Goal: Information Seeking & Learning: Learn about a topic

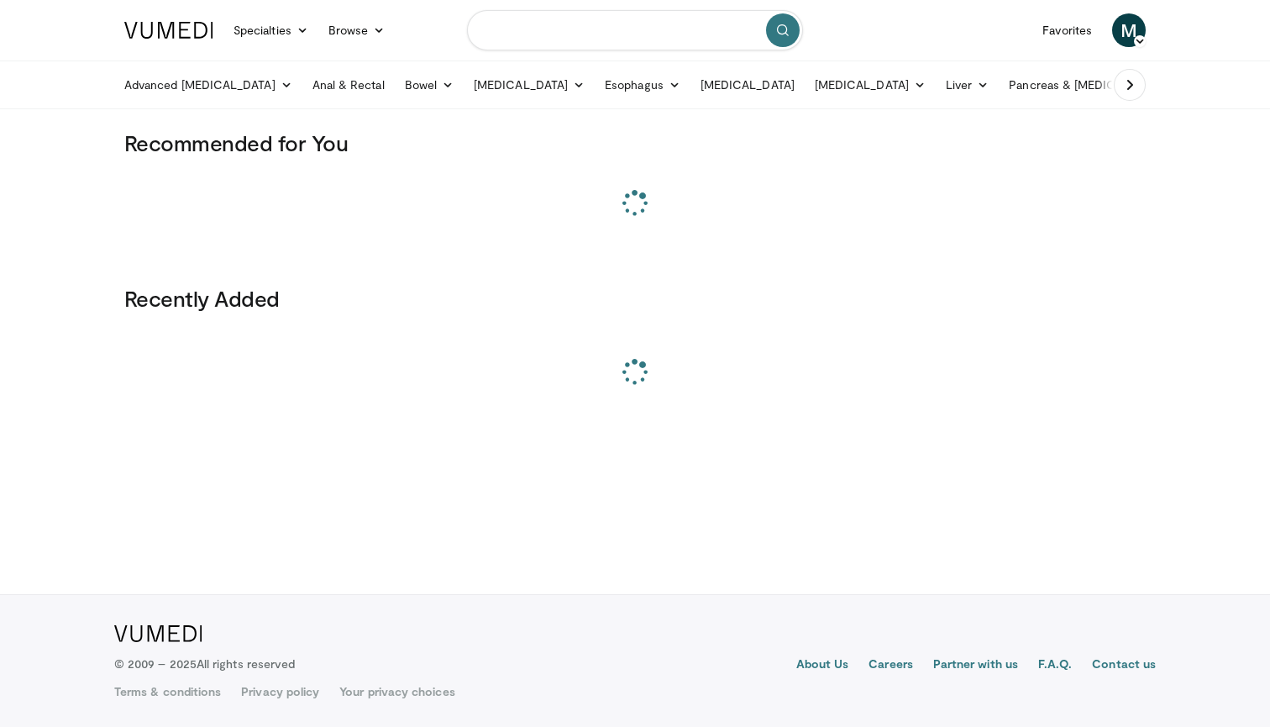
click at [578, 37] on input "Search topics, interventions" at bounding box center [635, 30] width 336 height 40
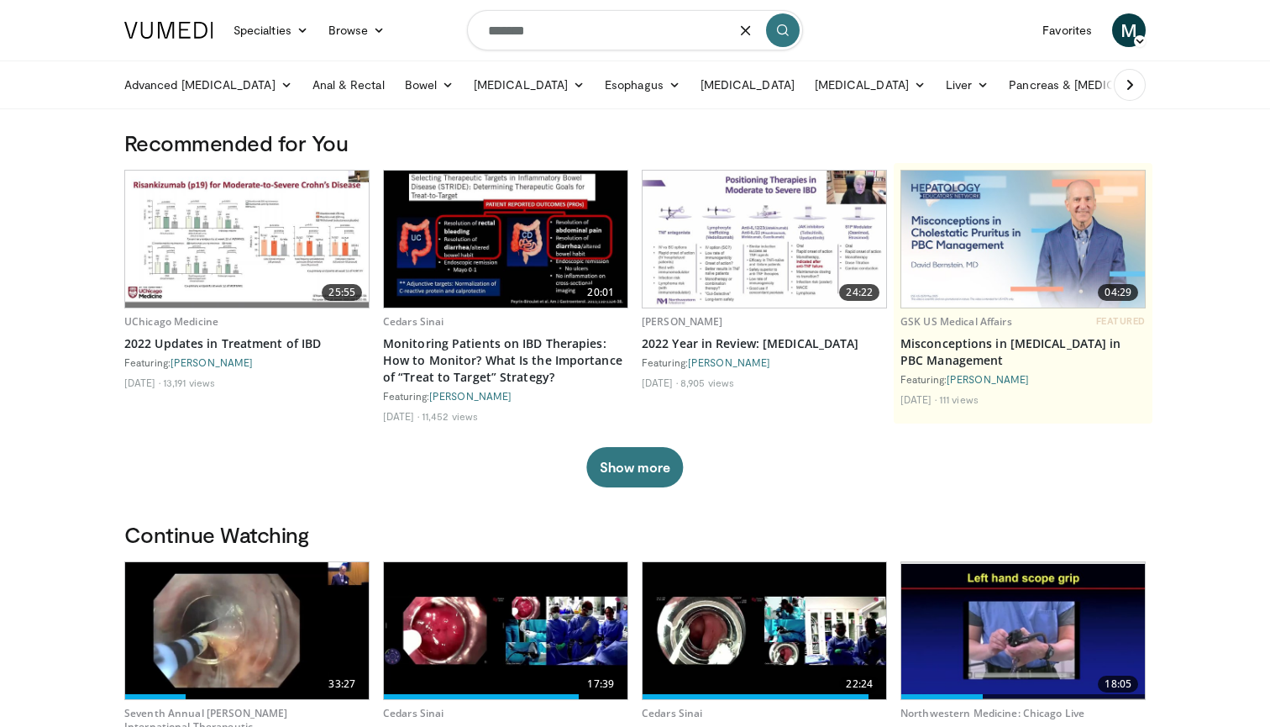
type input "********"
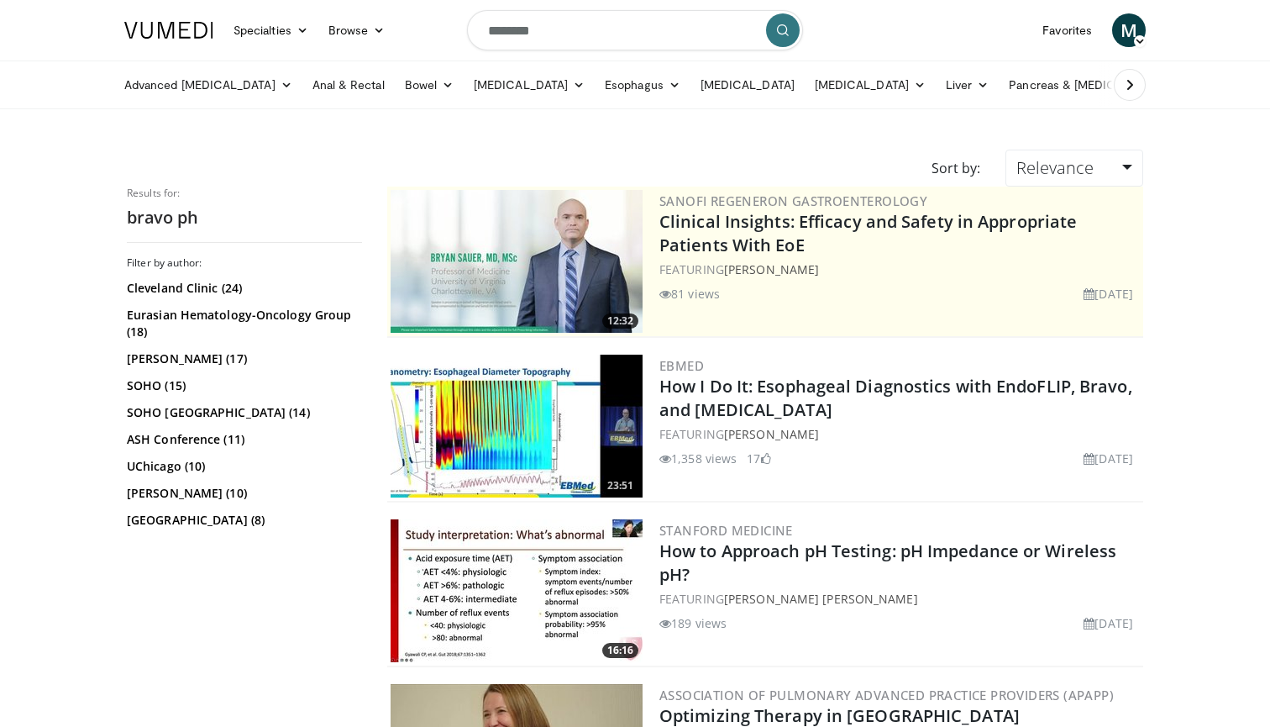
scroll to position [-1, 0]
click at [563, 44] on input "********" at bounding box center [635, 30] width 336 height 40
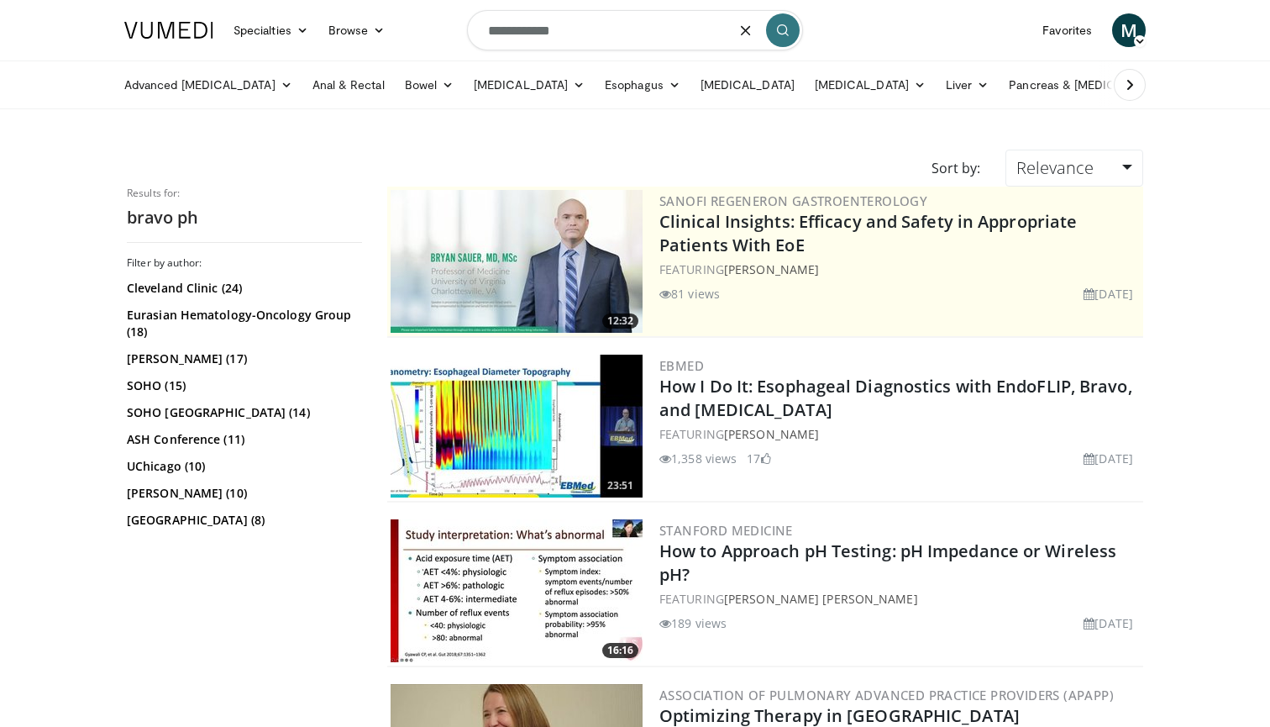
type input "**********"
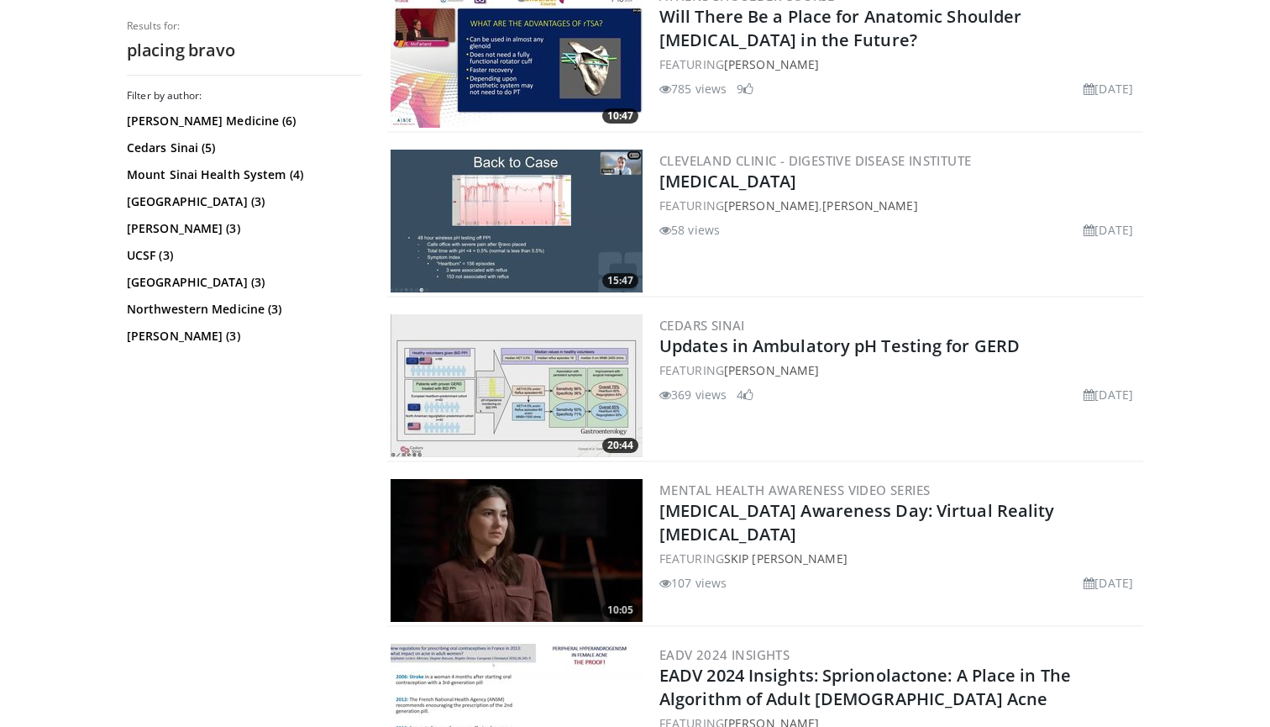
scroll to position [1450, 0]
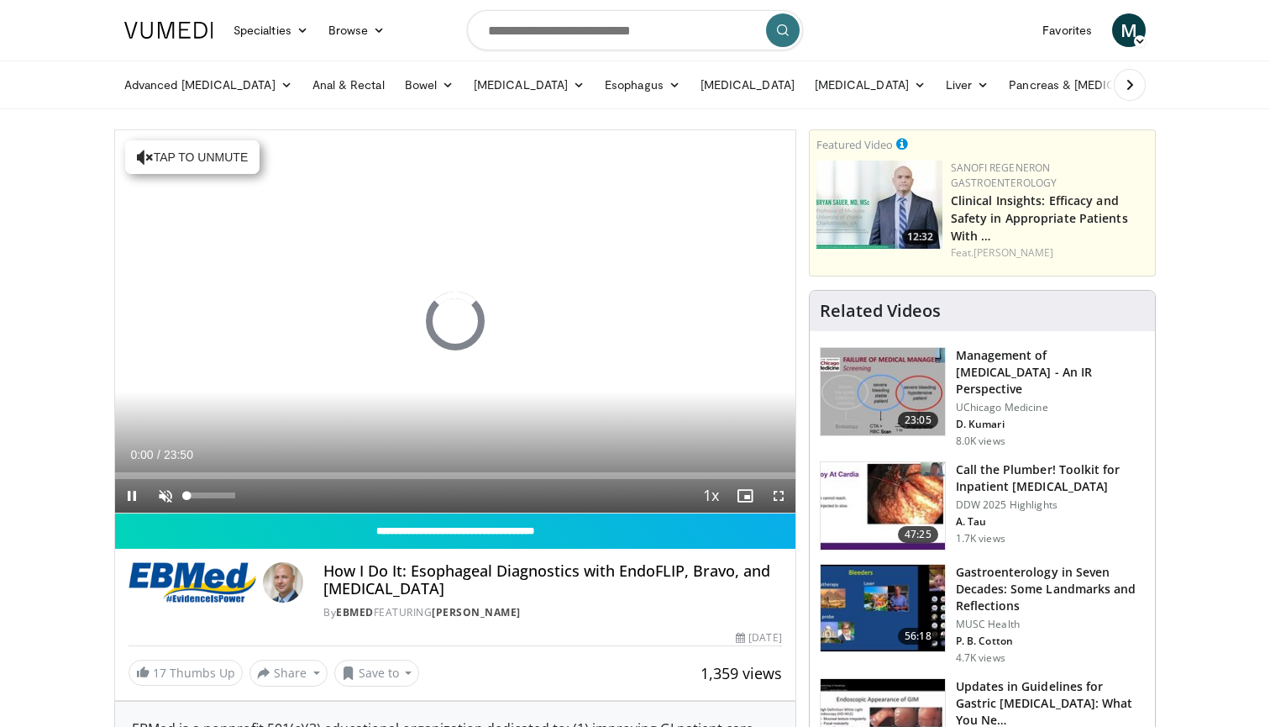
click at [171, 495] on span "Video Player" at bounding box center [166, 496] width 34 height 34
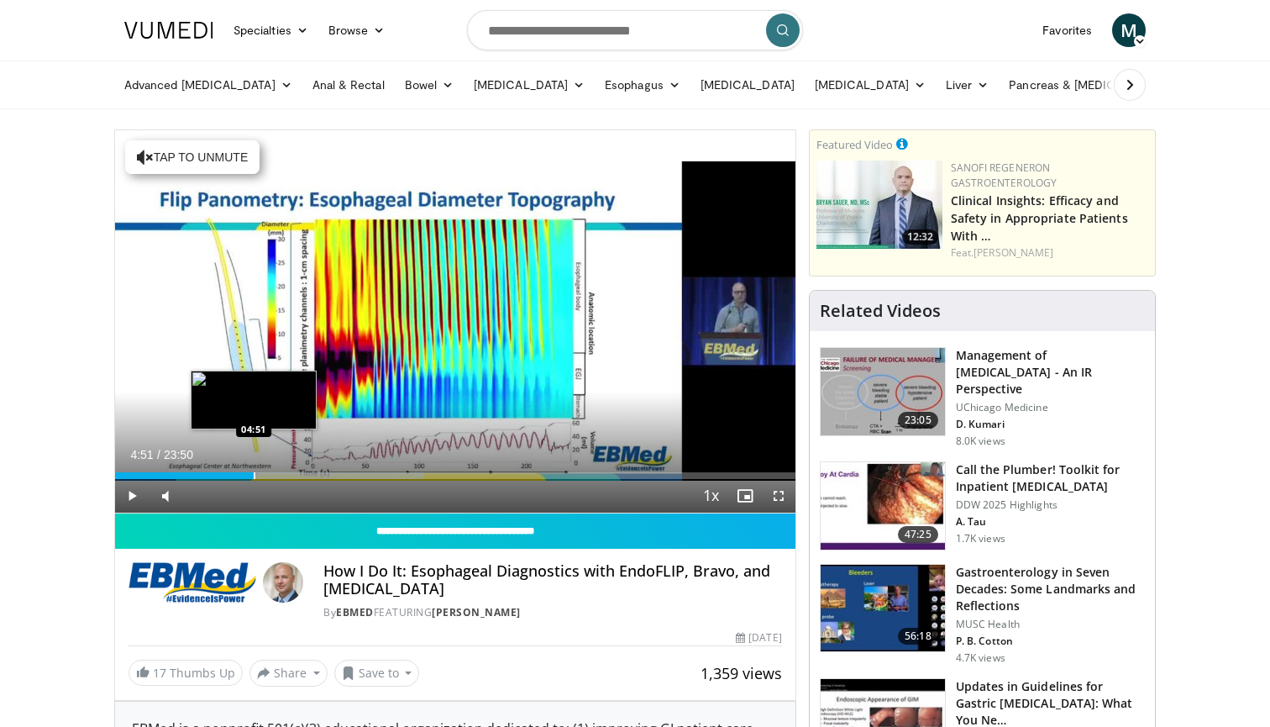
click at [254, 473] on div "Progress Bar" at bounding box center [255, 475] width 2 height 7
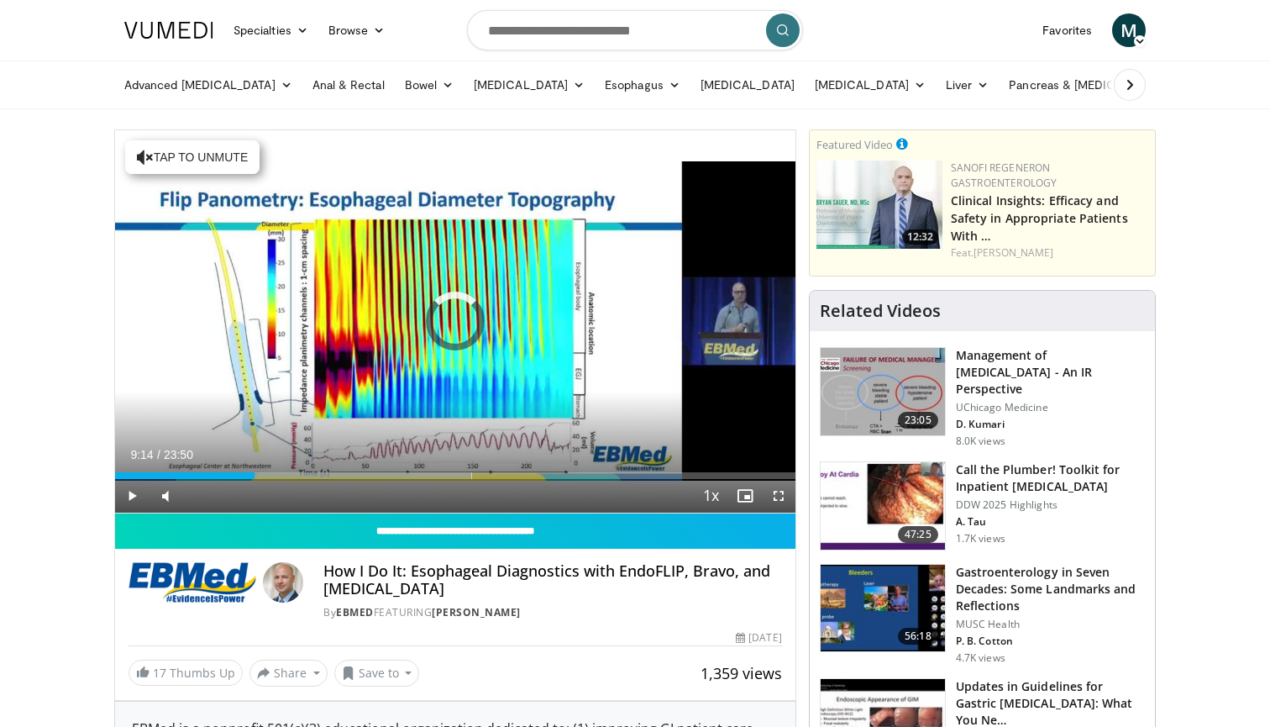
click at [379, 469] on div "Loaded : 52.43% 04:52 09:12" at bounding box center [455, 471] width 681 height 16
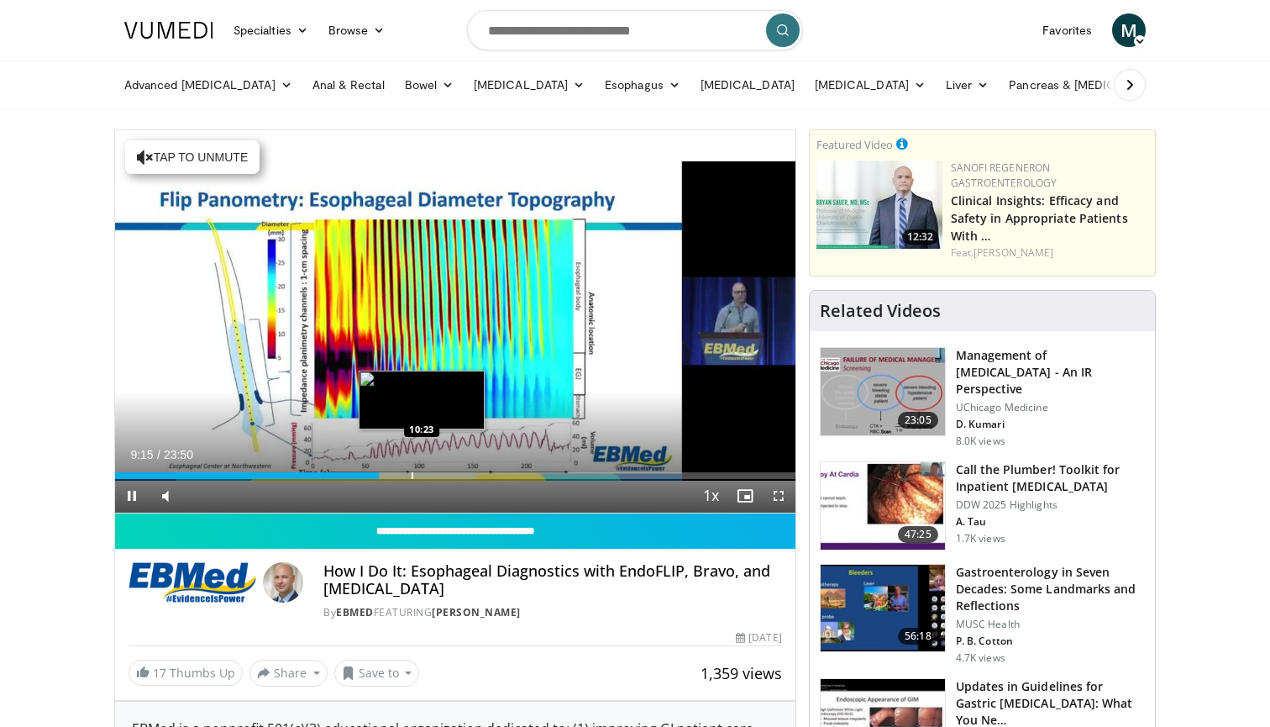
click at [442, 467] on div "Loaded : 53.13% 09:15 10:23" at bounding box center [455, 471] width 681 height 16
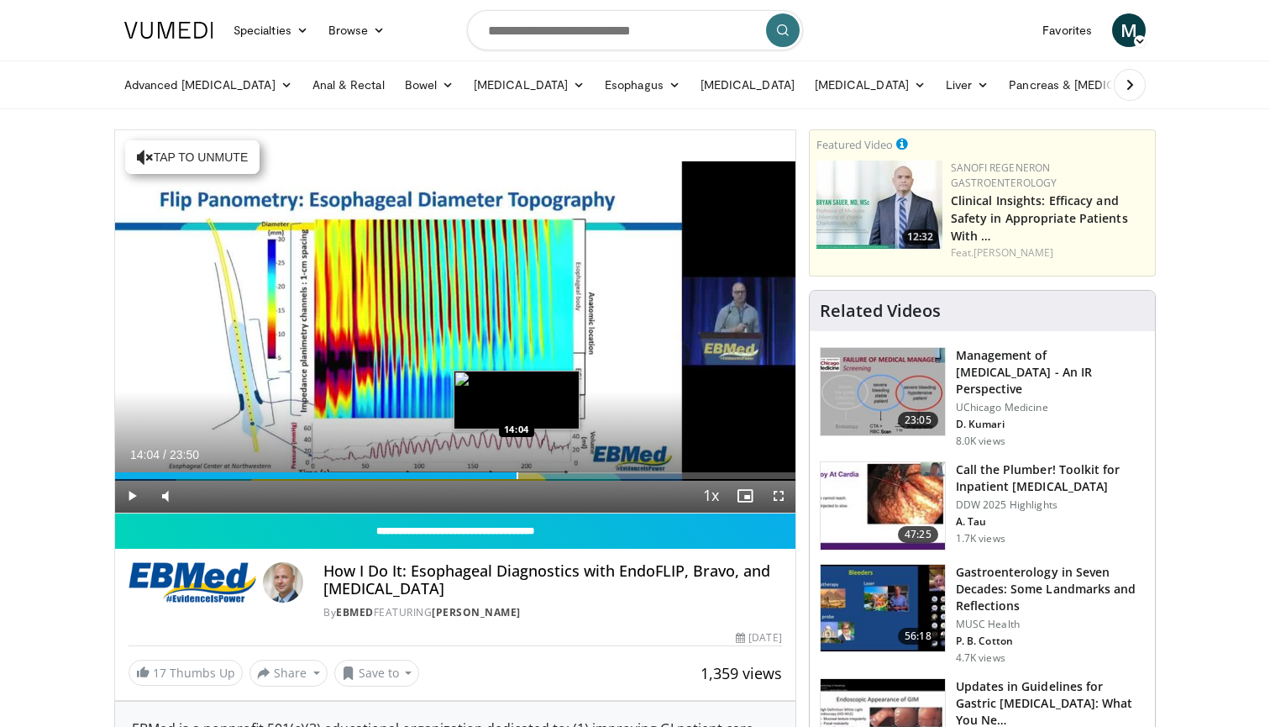
click at [517, 476] on div "Progress Bar" at bounding box center [518, 475] width 2 height 7
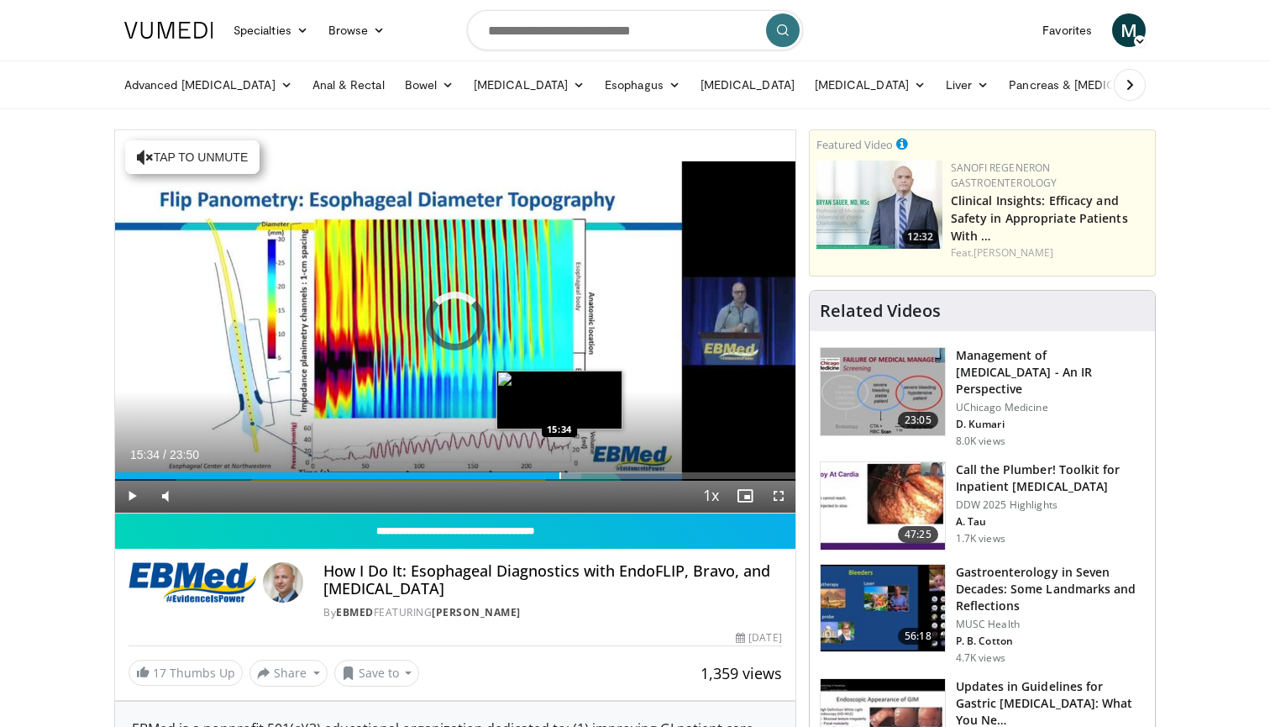
click at [560, 477] on div "Progress Bar" at bounding box center [561, 475] width 2 height 7
click at [581, 474] on div "Progress Bar" at bounding box center [582, 475] width 2 height 7
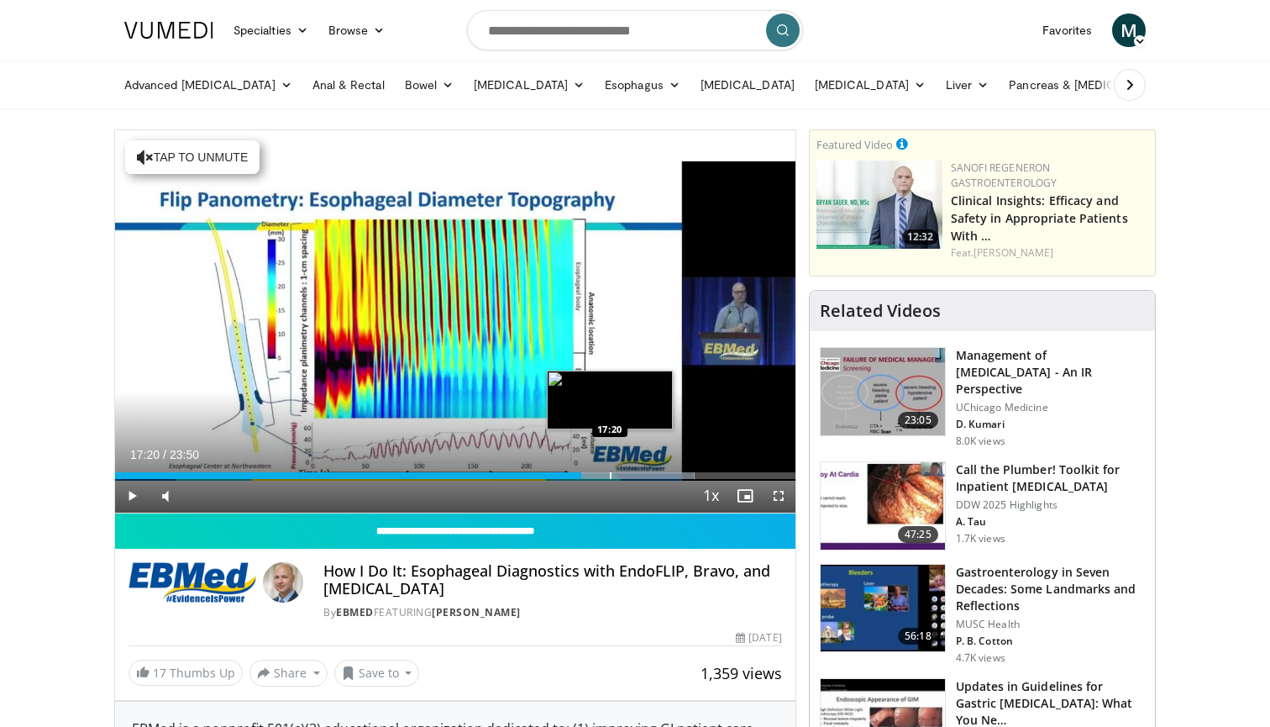
click at [610, 476] on div "Loaded : 85.16% 16:20 17:20" at bounding box center [455, 475] width 681 height 7
click at [641, 476] on div "Progress Bar" at bounding box center [641, 475] width 2 height 7
click at [659, 475] on div "Loaded : 94.38% 18:25 18:44" at bounding box center [455, 475] width 681 height 7
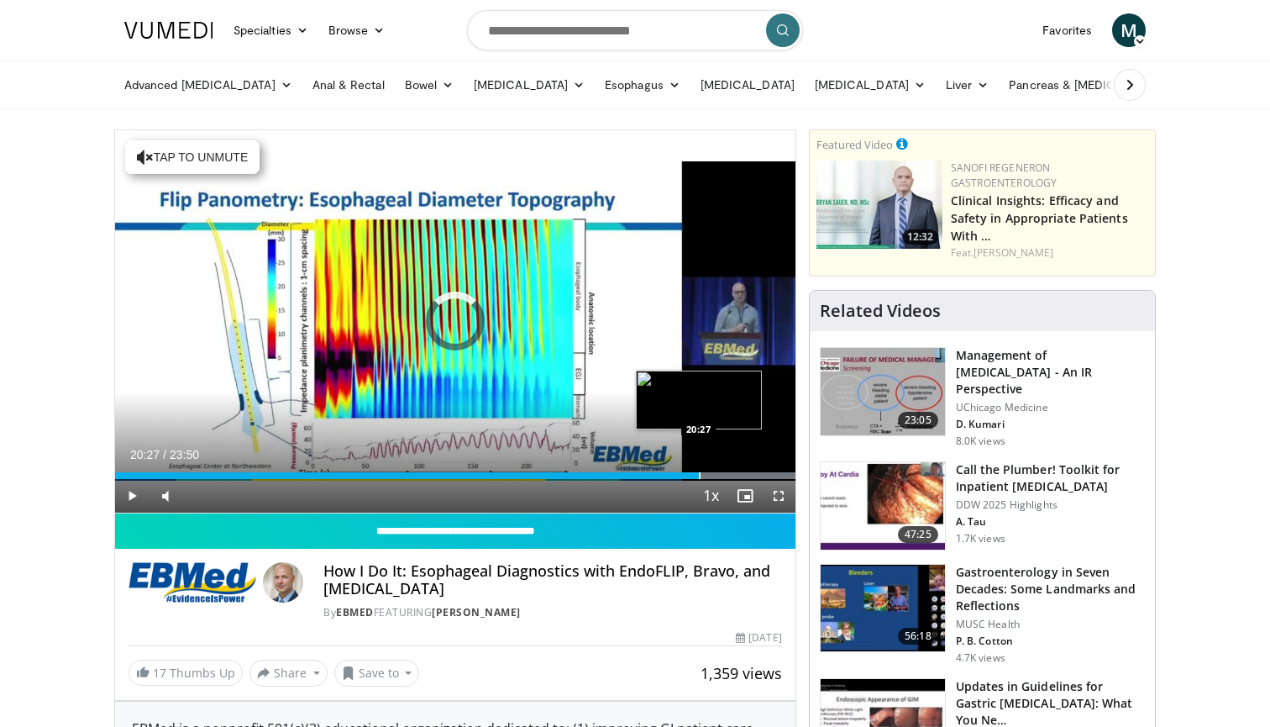
click at [699, 478] on div "Progress Bar" at bounding box center [700, 475] width 2 height 7
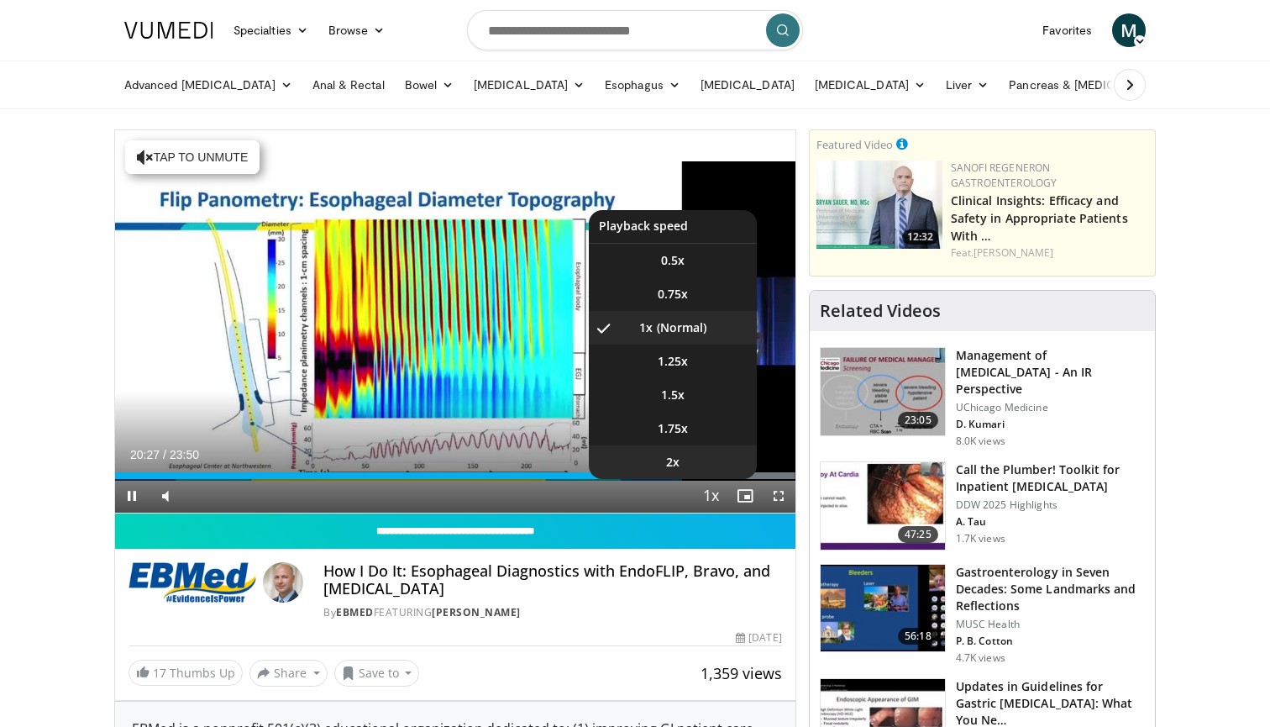
click at [730, 476] on li "2x" at bounding box center [673, 462] width 168 height 34
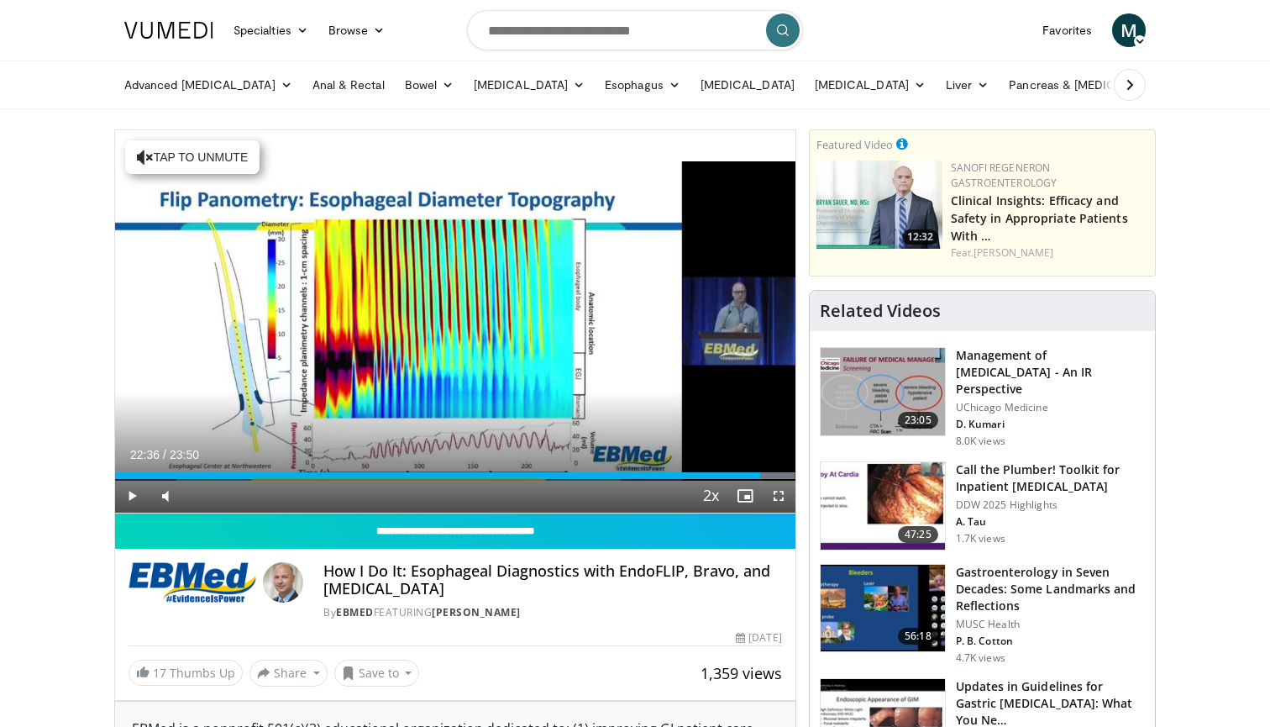
click at [760, 477] on div "Progress Bar" at bounding box center [761, 475] width 2 height 7
click at [773, 477] on div "Progress Bar" at bounding box center [773, 475] width 2 height 7
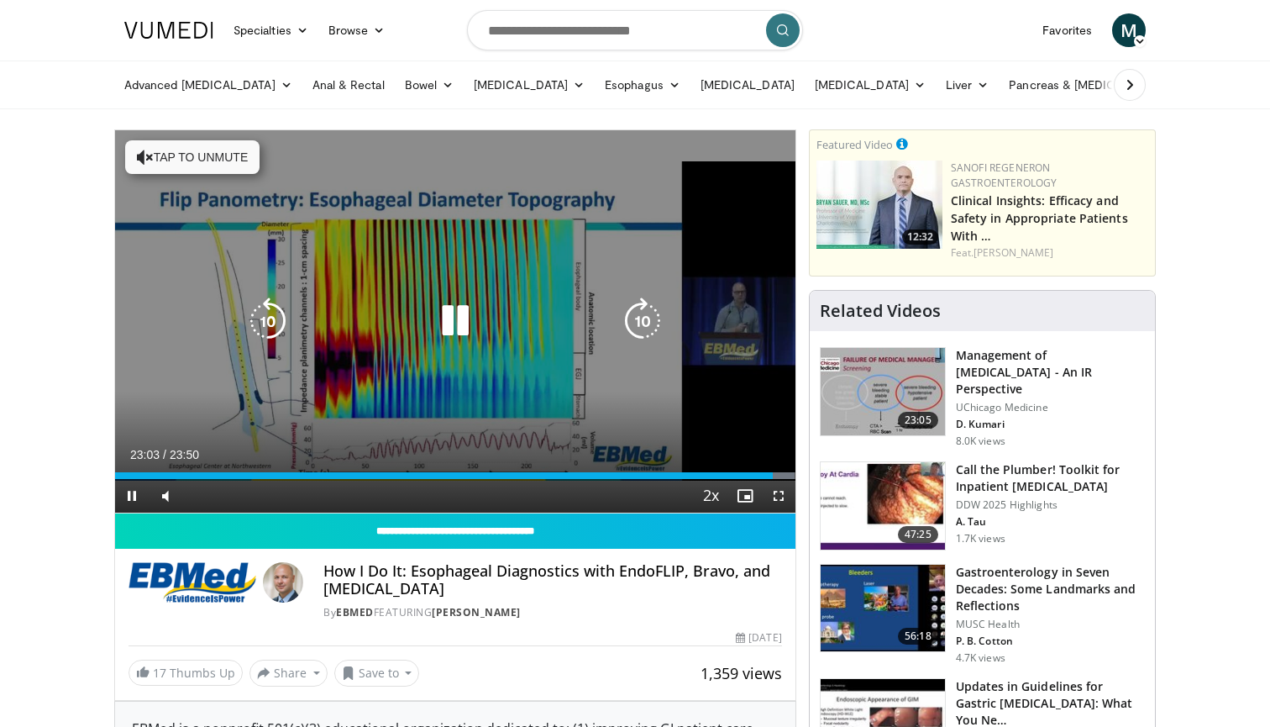
click at [654, 321] on icon "Video Player" at bounding box center [642, 320] width 47 height 47
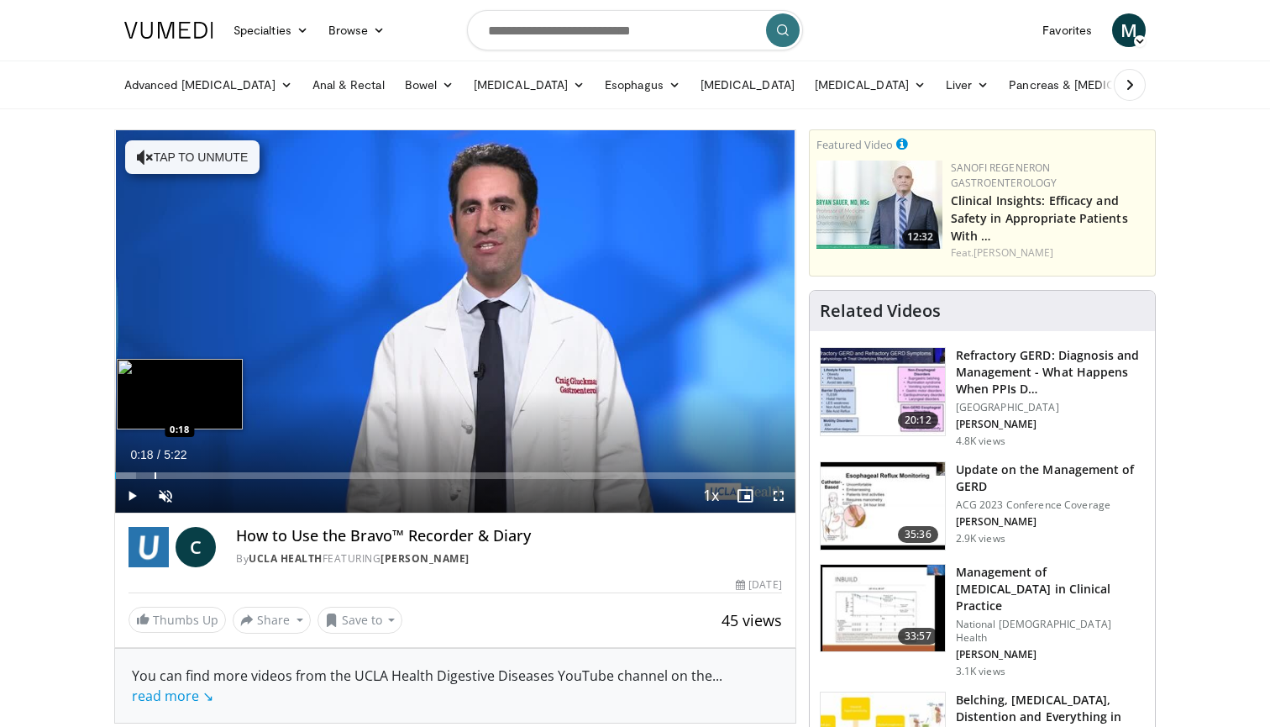
click at [155, 470] on div "Loaded : 3.08% 0:00 0:18" at bounding box center [455, 471] width 681 height 16
click at [207, 476] on div "Progress Bar" at bounding box center [208, 475] width 2 height 7
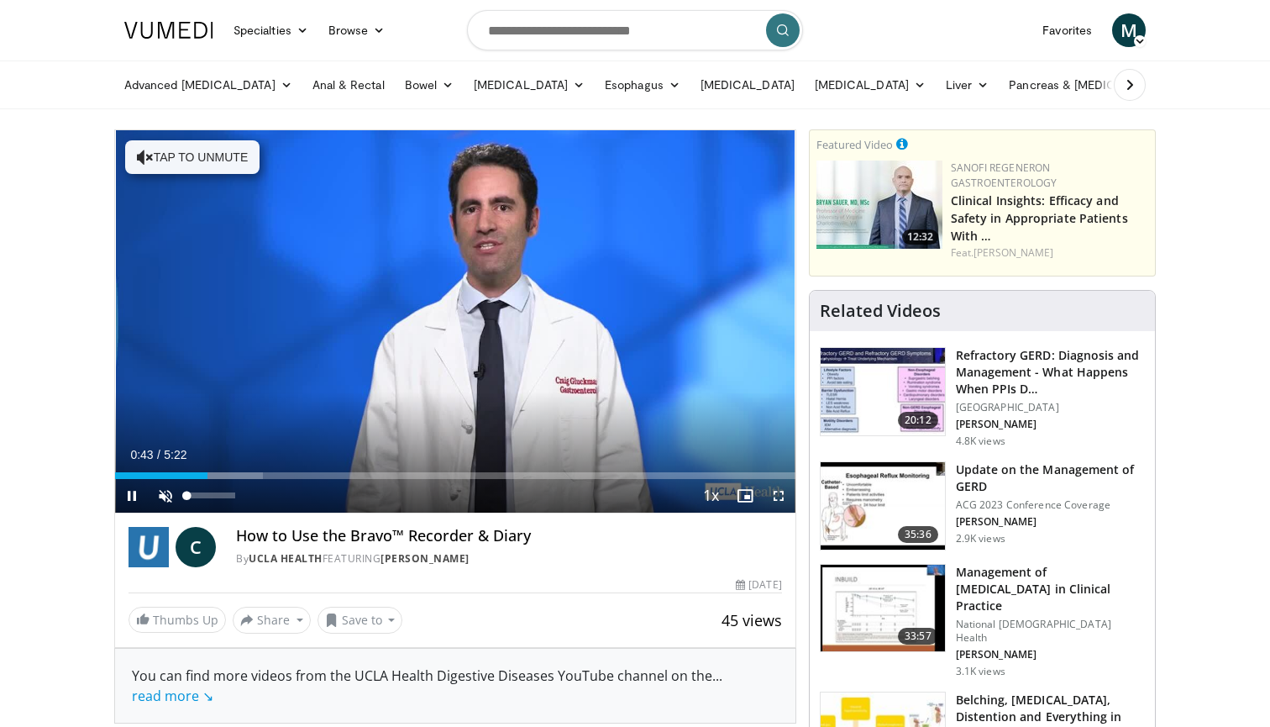
click at [175, 495] on span "Video Player" at bounding box center [166, 496] width 34 height 34
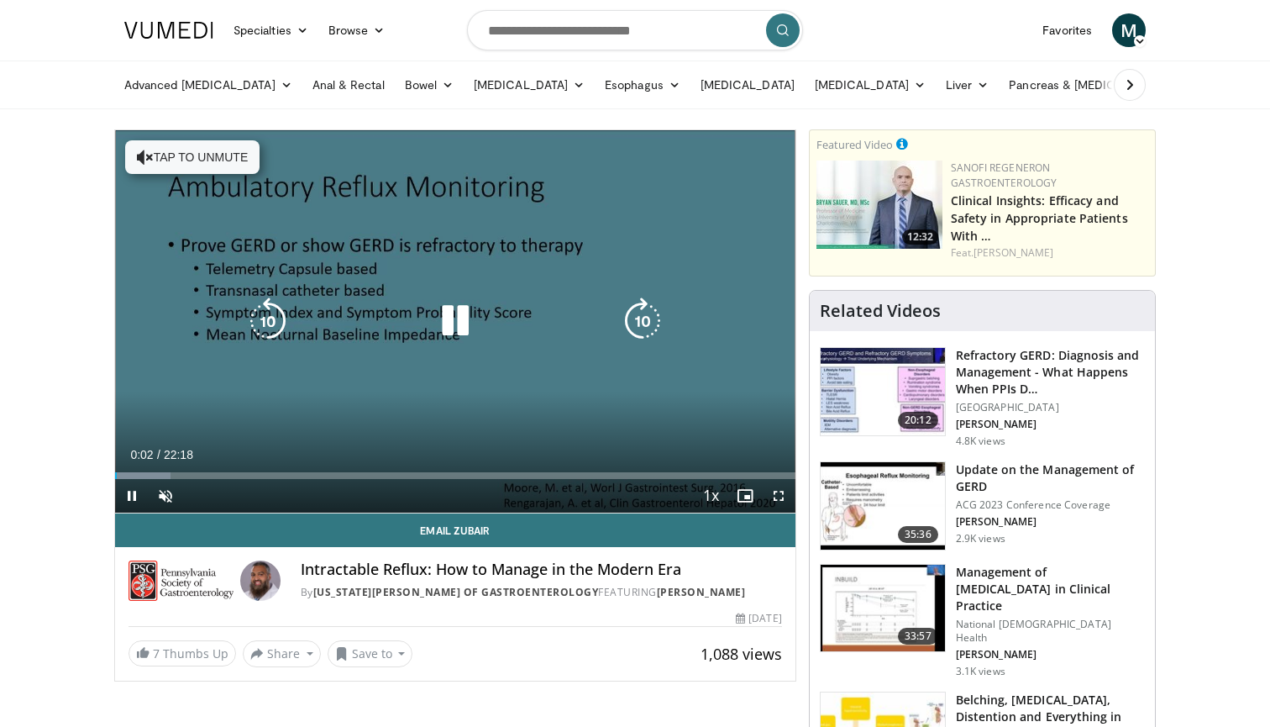
click at [439, 467] on div "10 seconds Tap to unmute" at bounding box center [455, 321] width 681 height 382
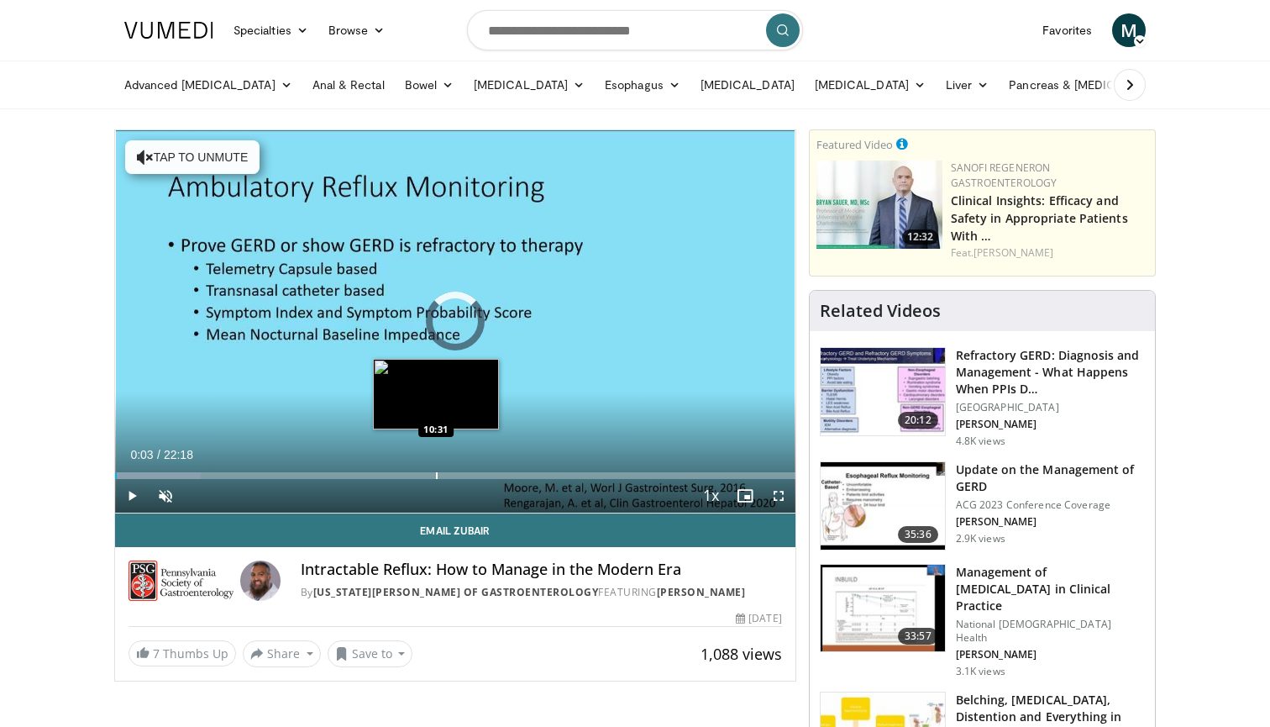
click at [436, 475] on div "Progress Bar" at bounding box center [437, 475] width 2 height 7
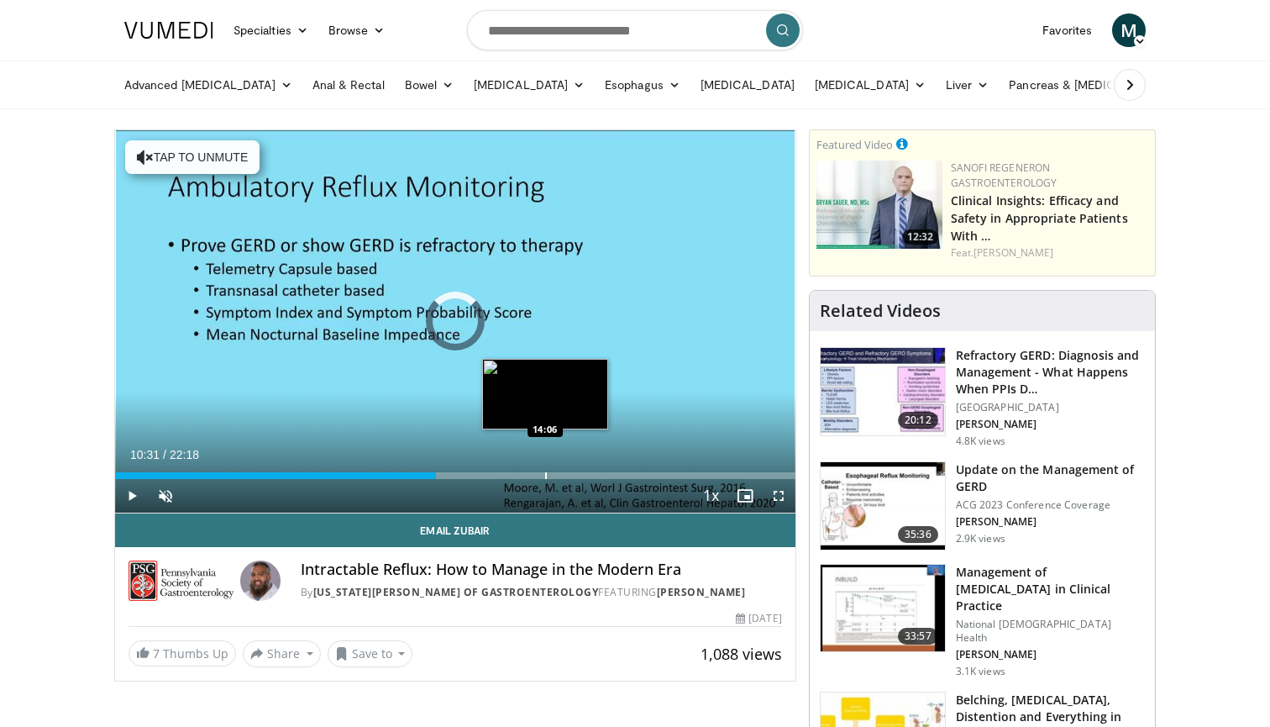
click at [545, 475] on div "Progress Bar" at bounding box center [546, 475] width 2 height 7
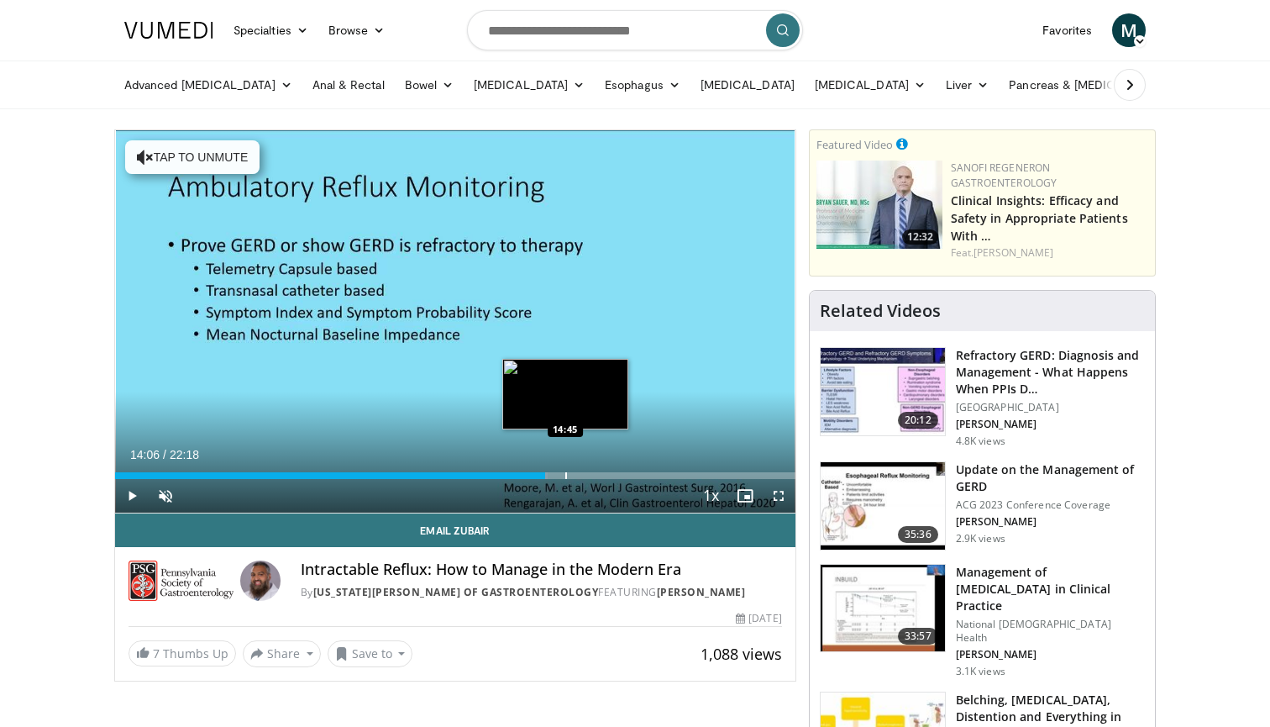
click at [566, 475] on div "Progress Bar" at bounding box center [566, 475] width 2 height 7
click at [605, 476] on div "Progress Bar" at bounding box center [605, 475] width 2 height 7
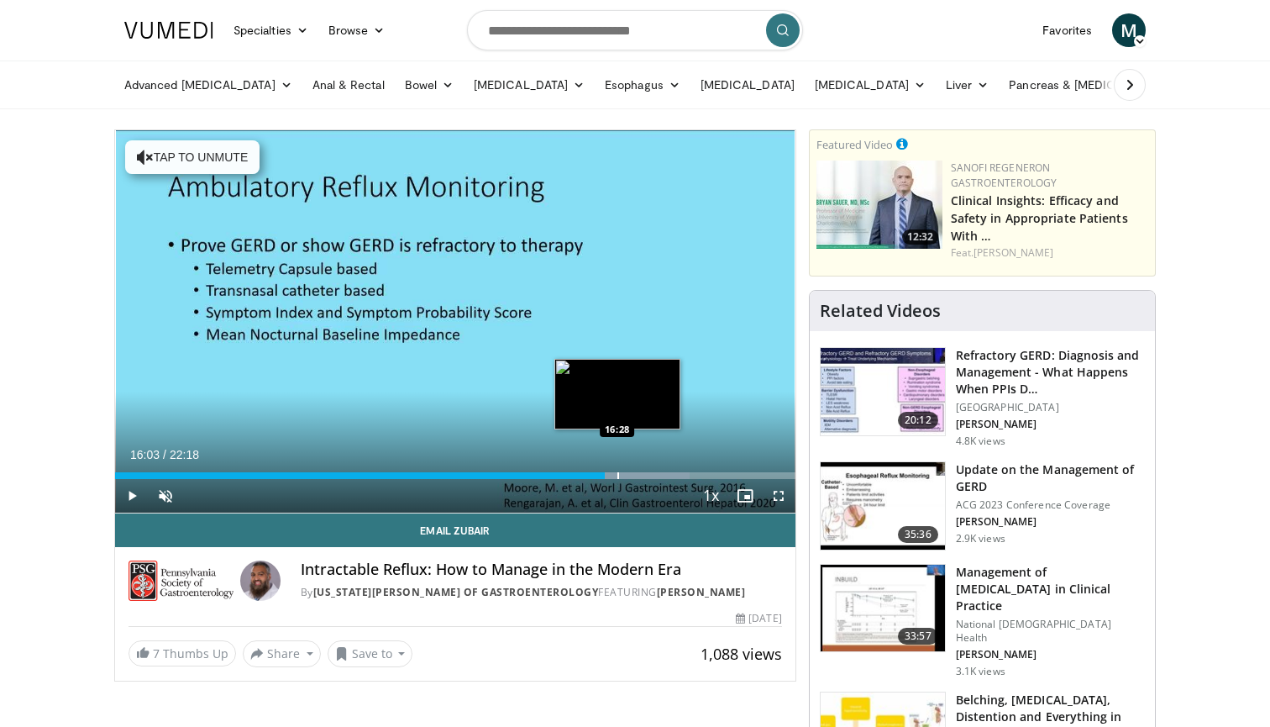
click at [628, 474] on div "Loaded : 84.49% 16:03 16:28" at bounding box center [455, 475] width 681 height 7
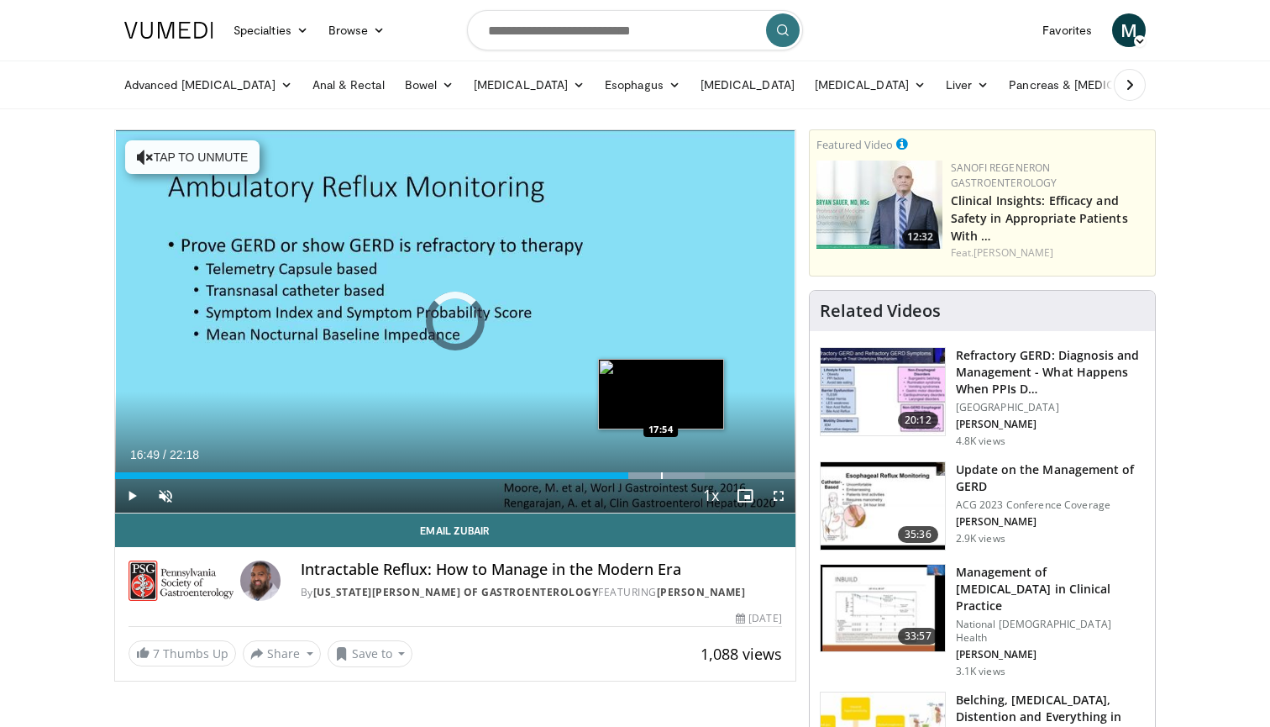
click at [662, 473] on div "Progress Bar" at bounding box center [662, 475] width 2 height 7
click at [674, 473] on div "Progress Bar" at bounding box center [675, 475] width 2 height 7
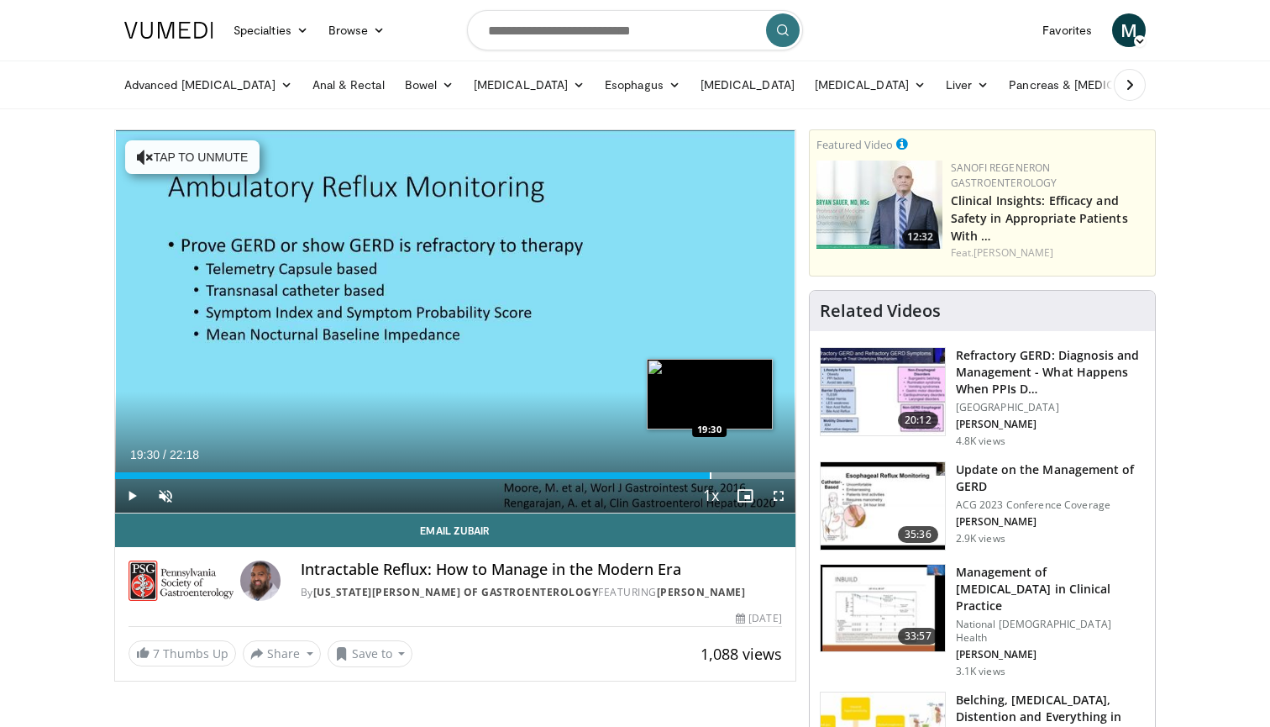
click at [710, 473] on div "Progress Bar" at bounding box center [711, 475] width 2 height 7
click at [765, 473] on div "Progress Bar" at bounding box center [764, 475] width 2 height 7
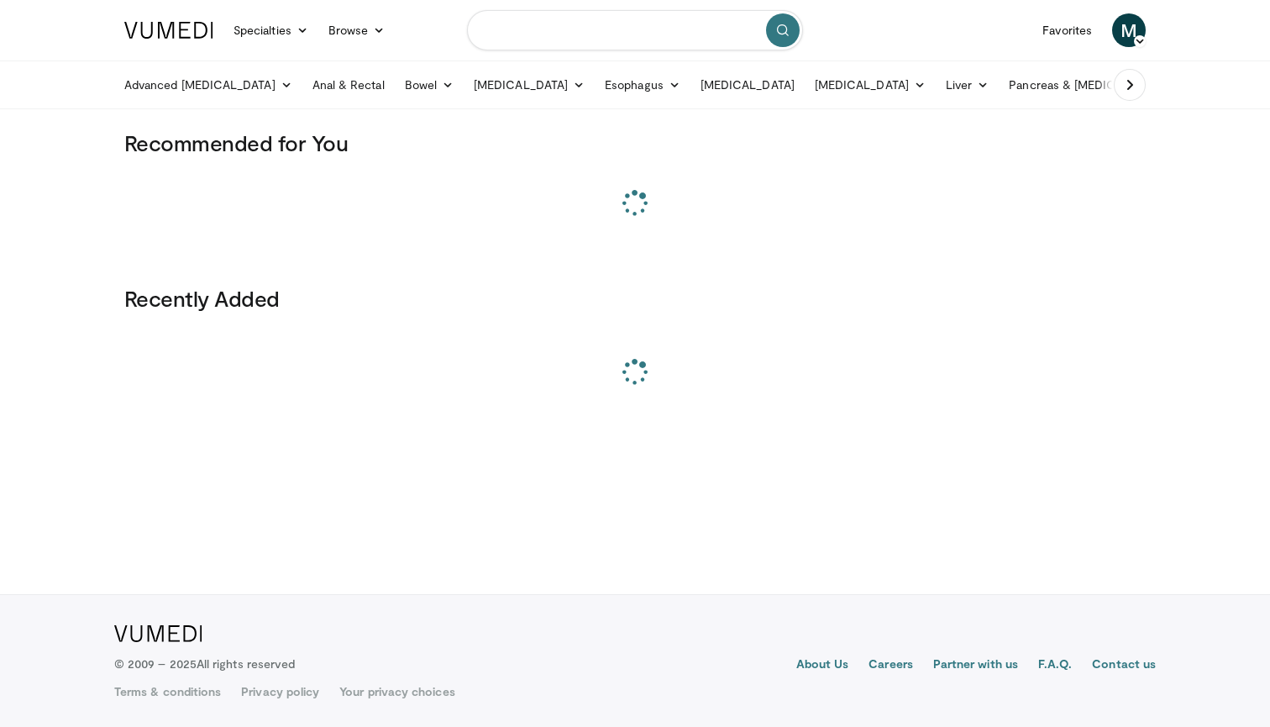
click at [576, 39] on input "Search topics, interventions" at bounding box center [635, 30] width 336 height 40
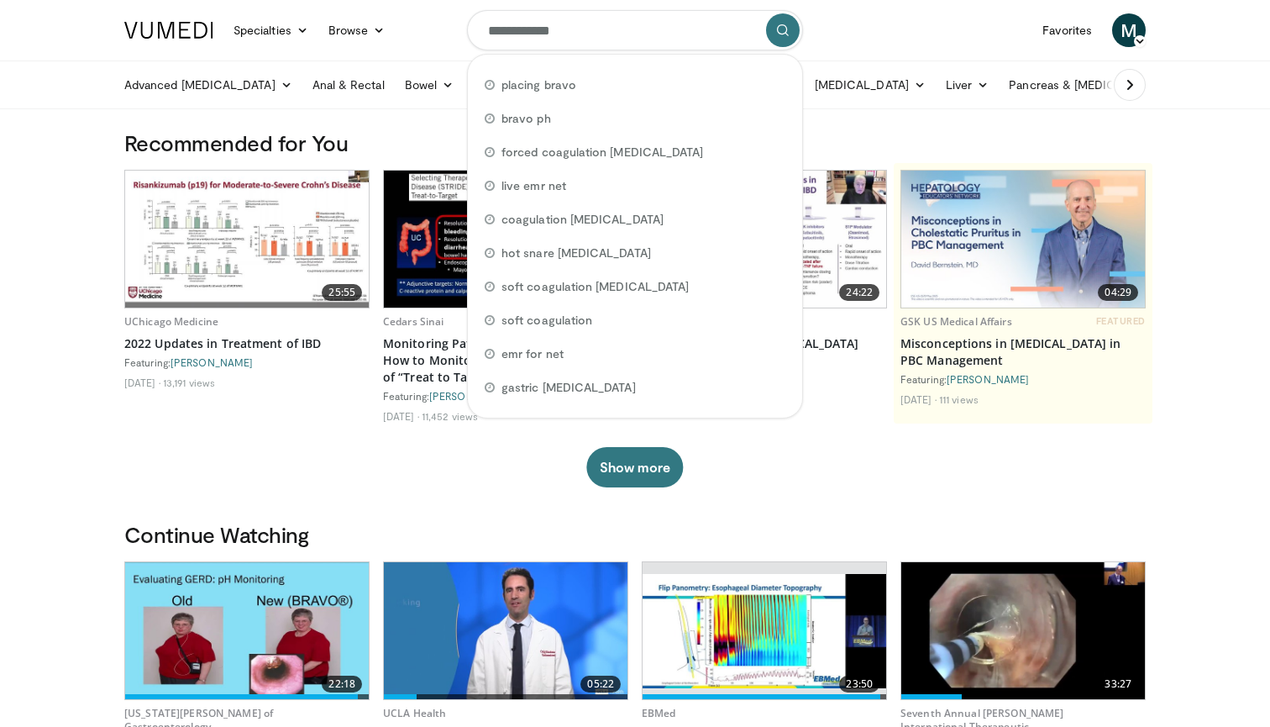
type input "**********"
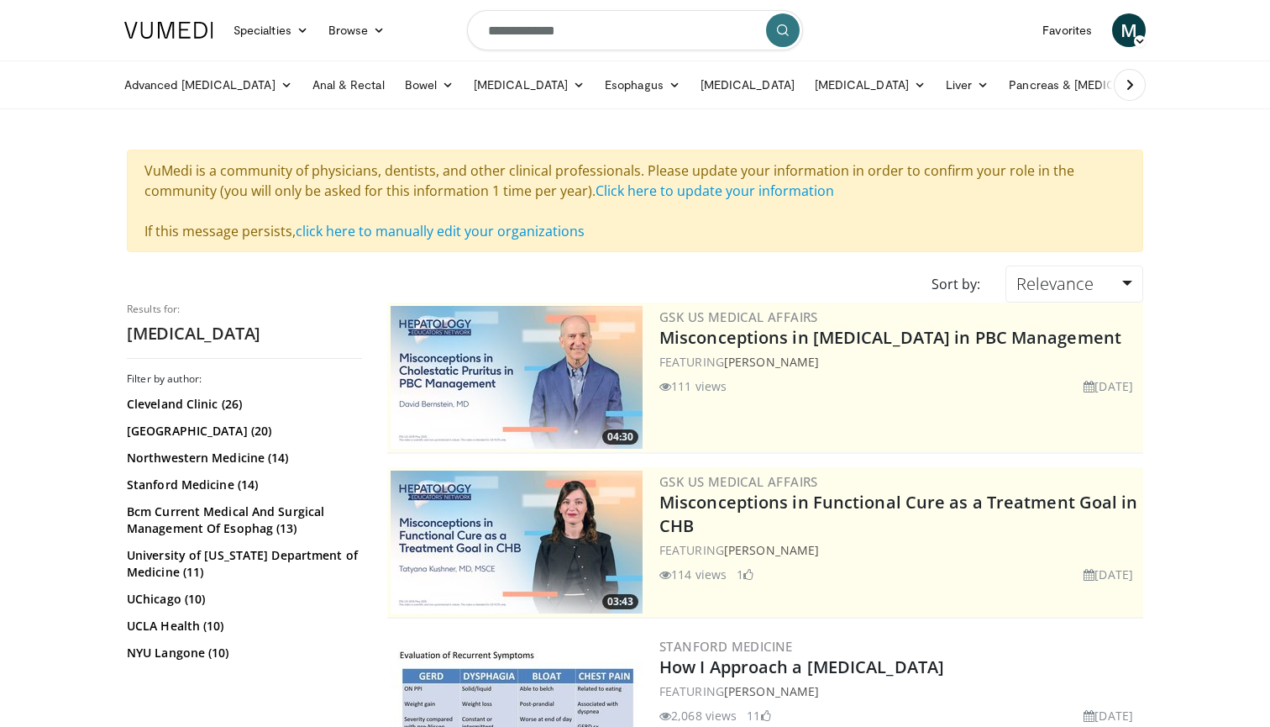
click at [622, 48] on input "**********" at bounding box center [635, 30] width 336 height 40
type input "**********"
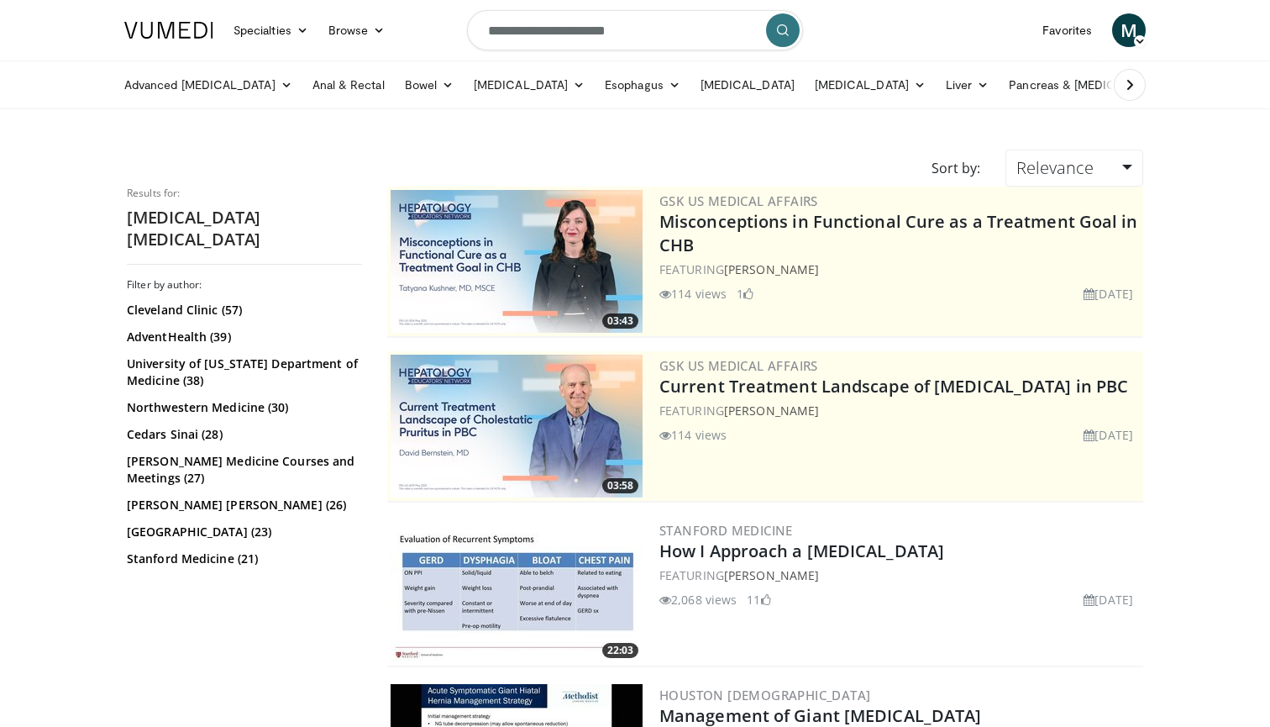
click at [614, 35] on input "**********" at bounding box center [635, 30] width 336 height 40
type input "**********"
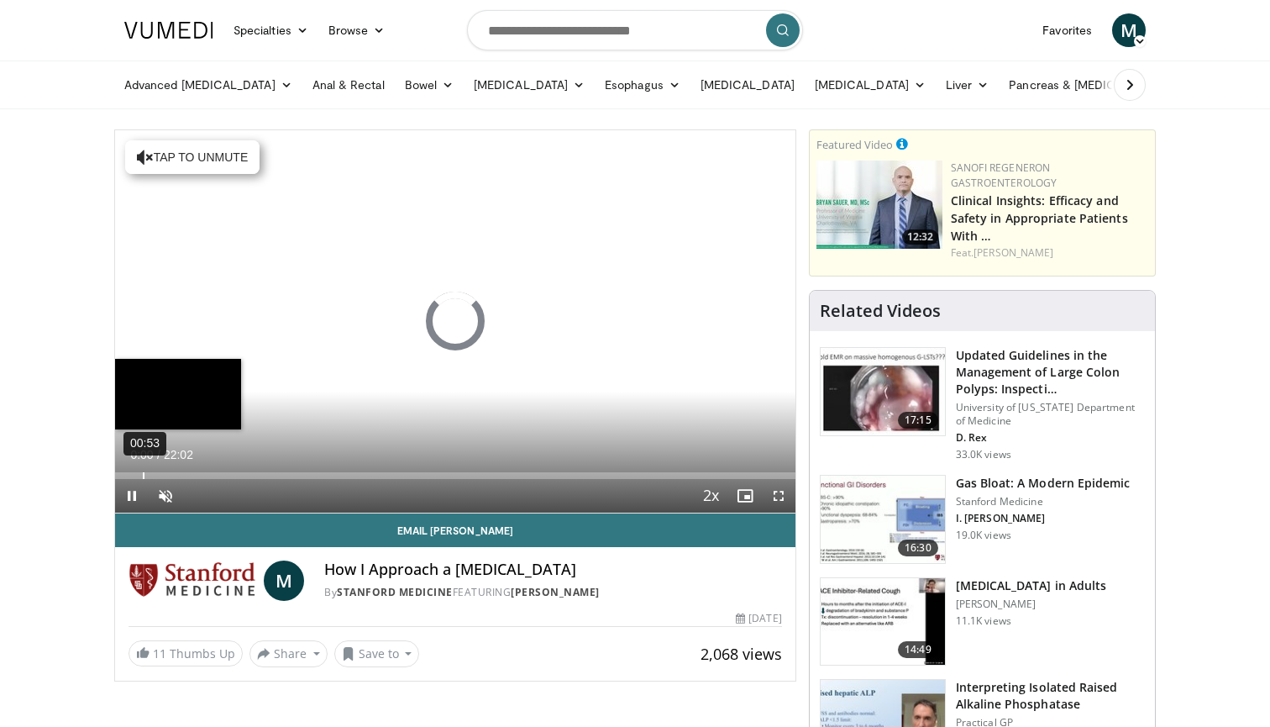
click at [143, 476] on div "00:53" at bounding box center [144, 475] width 2 height 7
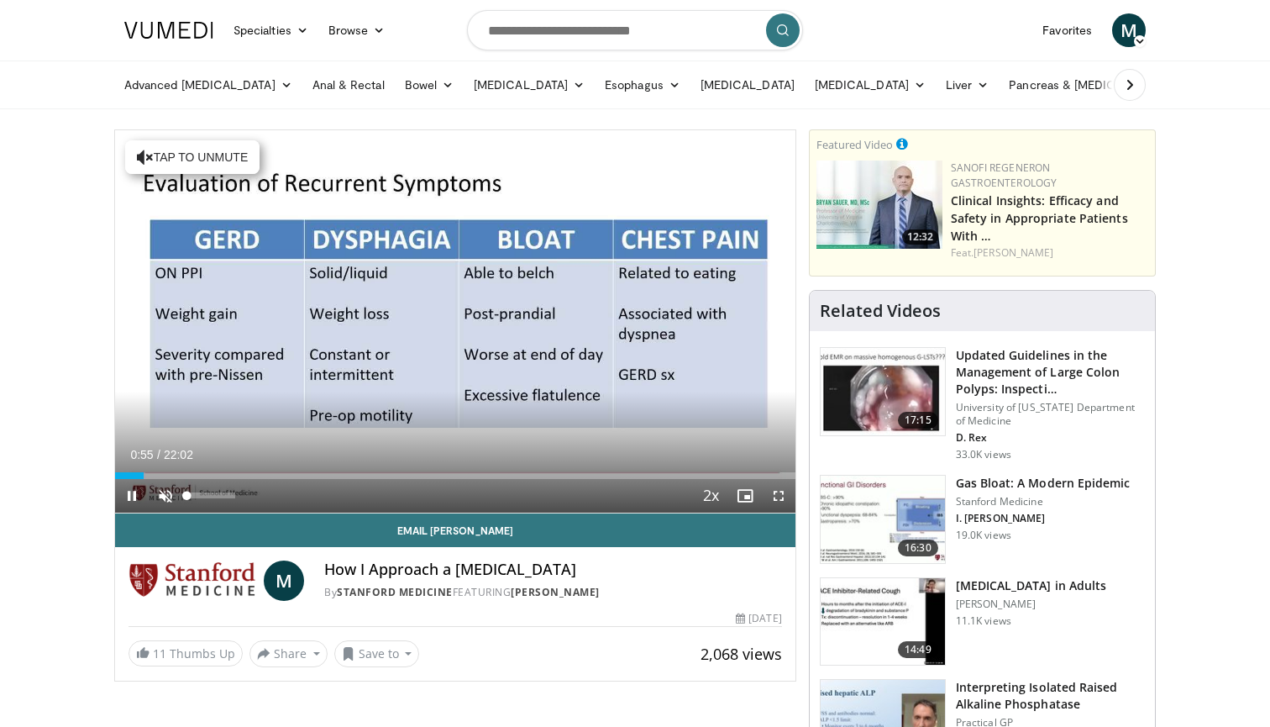
click at [170, 496] on span "Video Player" at bounding box center [166, 496] width 34 height 34
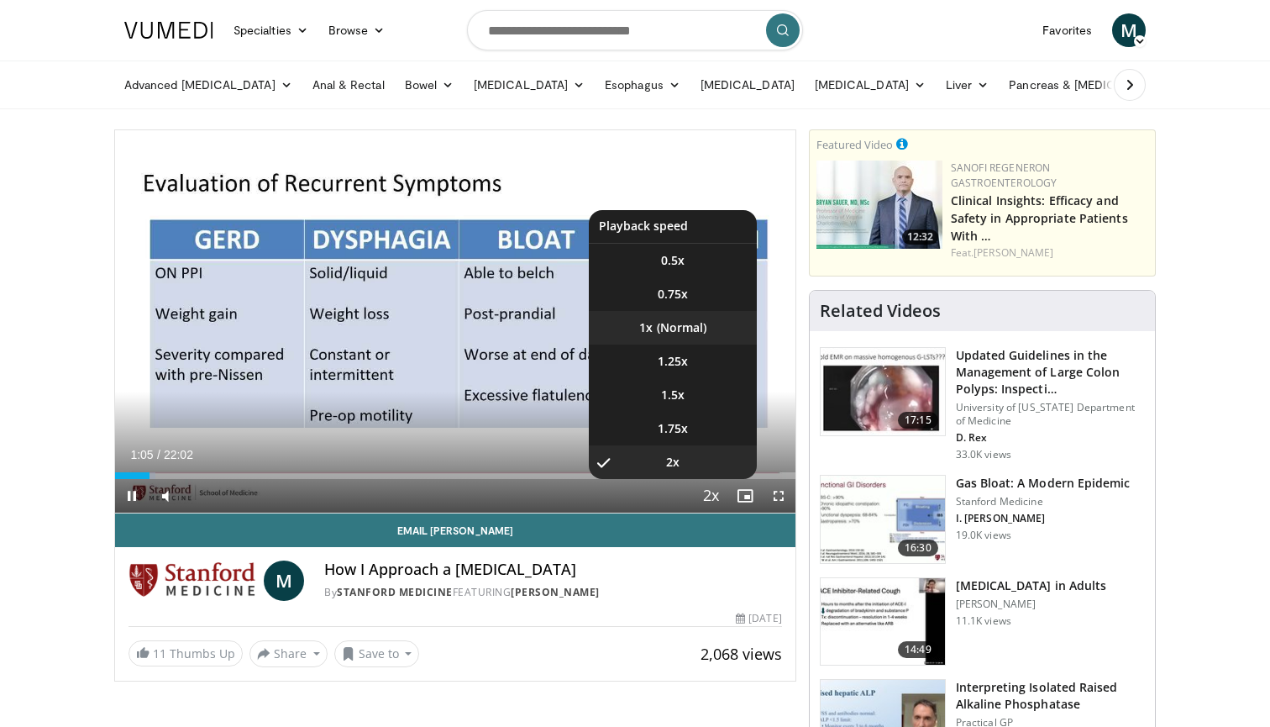
click at [689, 325] on li "1x" at bounding box center [673, 328] width 168 height 34
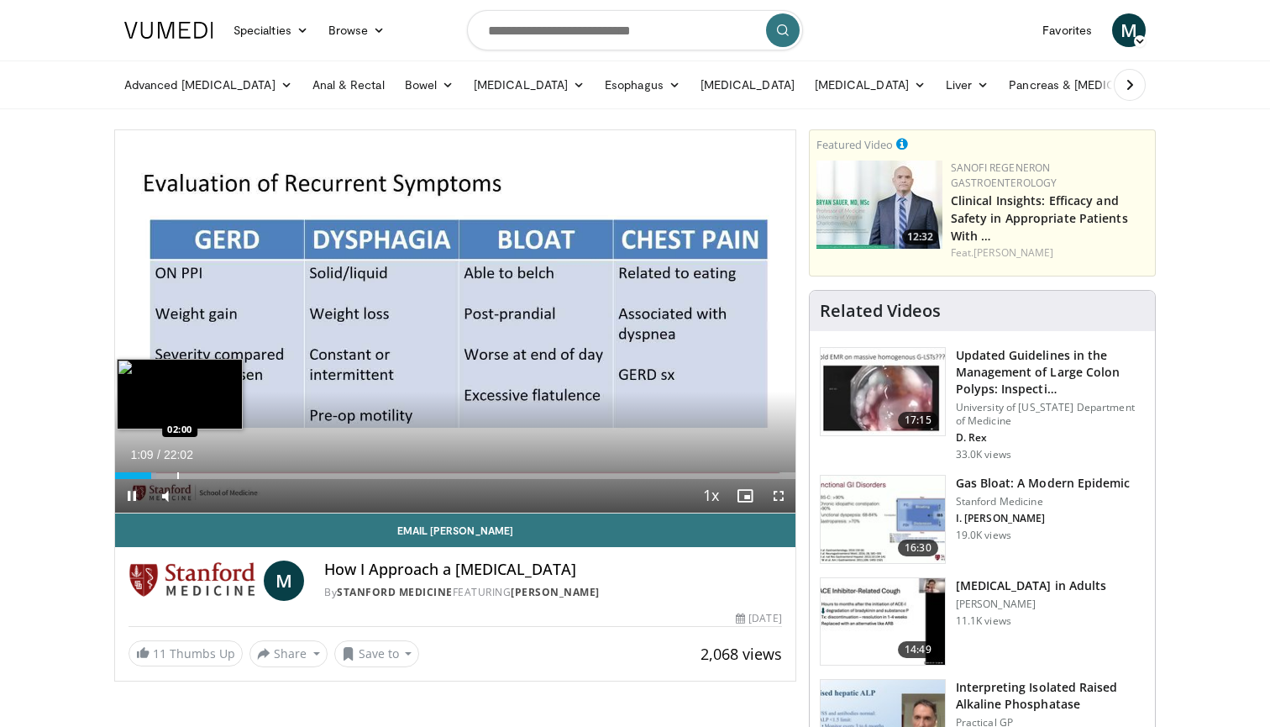
click at [177, 474] on div "Progress Bar" at bounding box center [178, 475] width 2 height 7
click at [218, 472] on div "Progress Bar" at bounding box center [219, 475] width 2 height 7
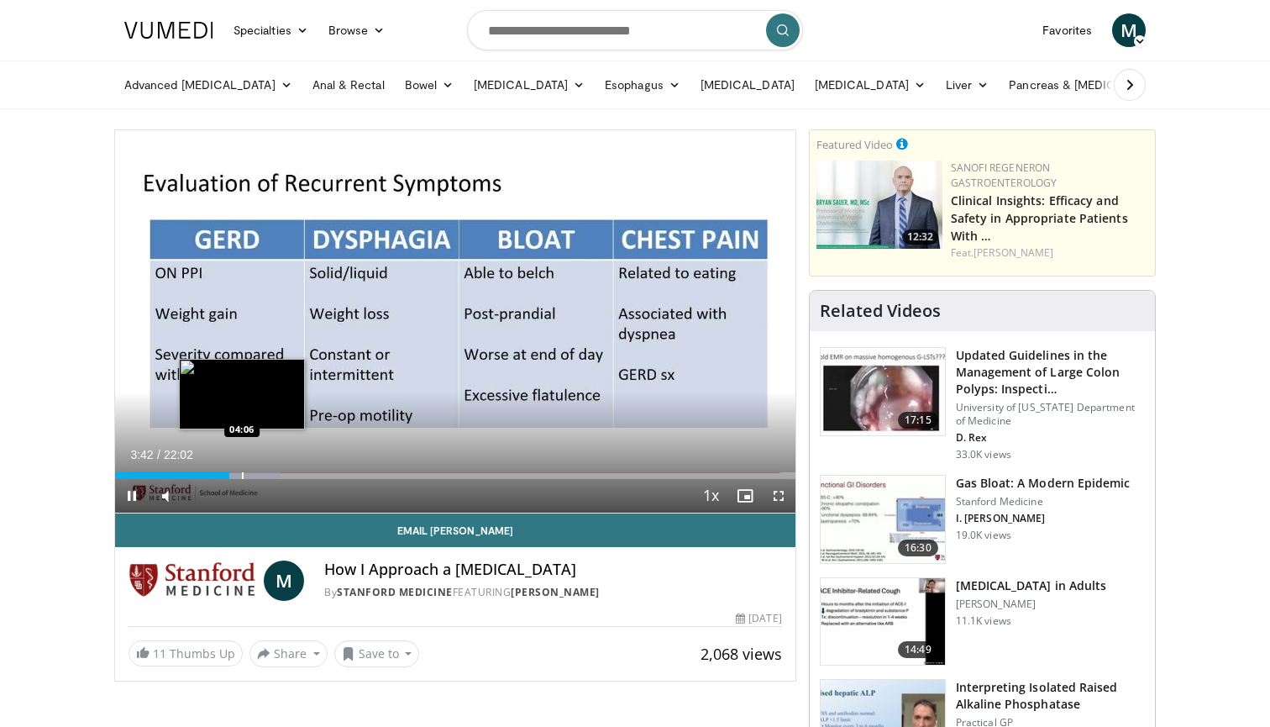
click at [242, 472] on div "Progress Bar" at bounding box center [243, 475] width 2 height 7
click at [258, 475] on div "Progress Bar" at bounding box center [259, 475] width 2 height 7
click at [273, 475] on div "Progress Bar" at bounding box center [273, 475] width 2 height 7
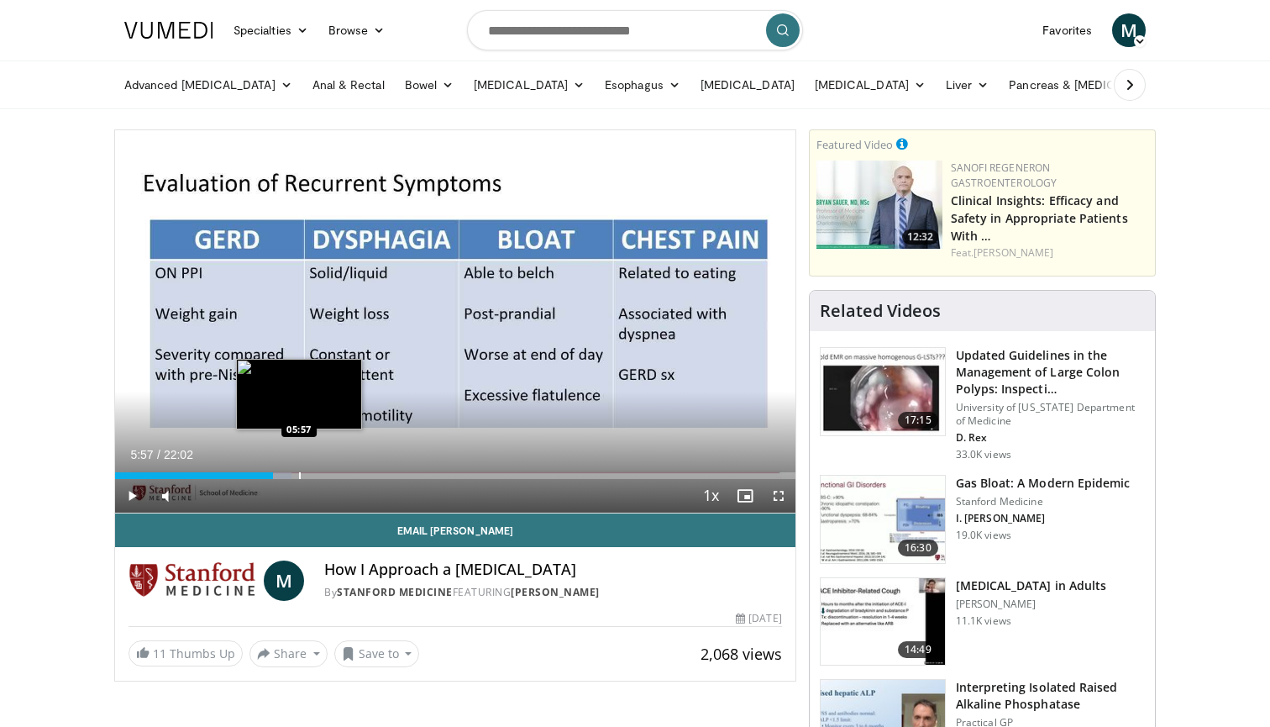
click at [299, 473] on div "Loaded : 25.88% 05:07 05:57" at bounding box center [455, 475] width 681 height 7
click at [331, 472] on div "Progress Bar" at bounding box center [332, 475] width 2 height 7
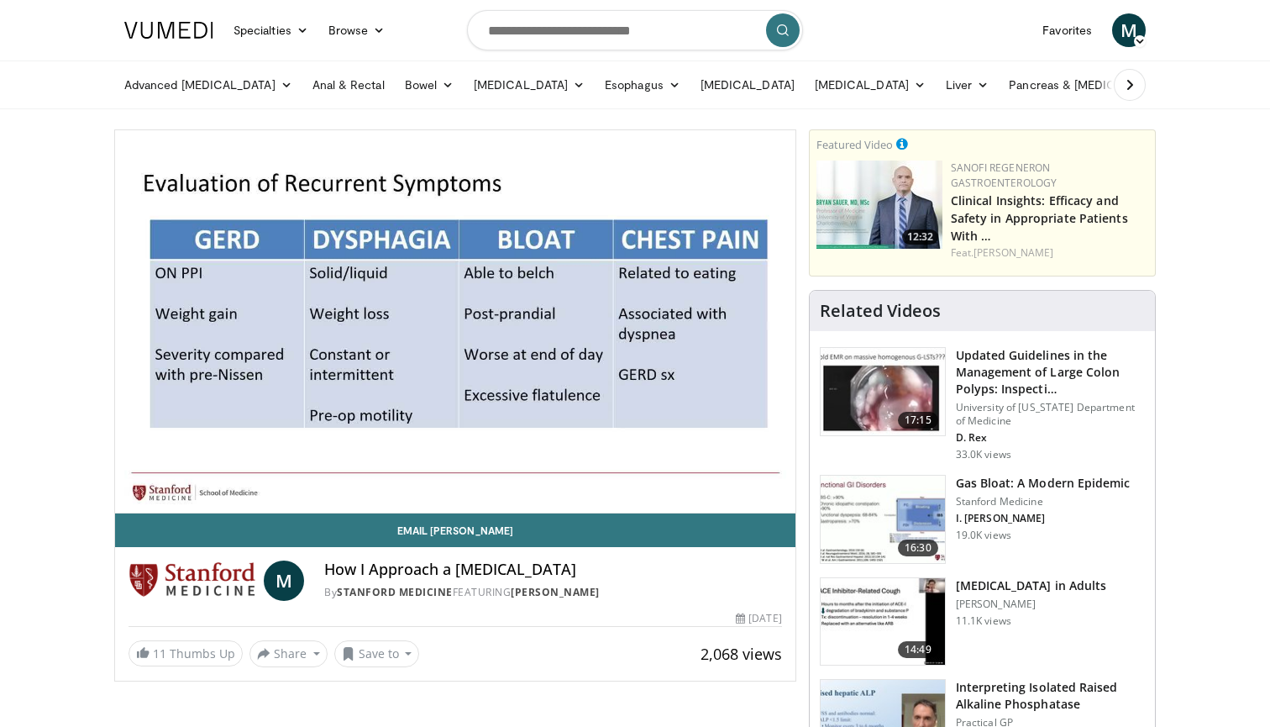
click at [862, 390] on img at bounding box center [883, 391] width 124 height 87
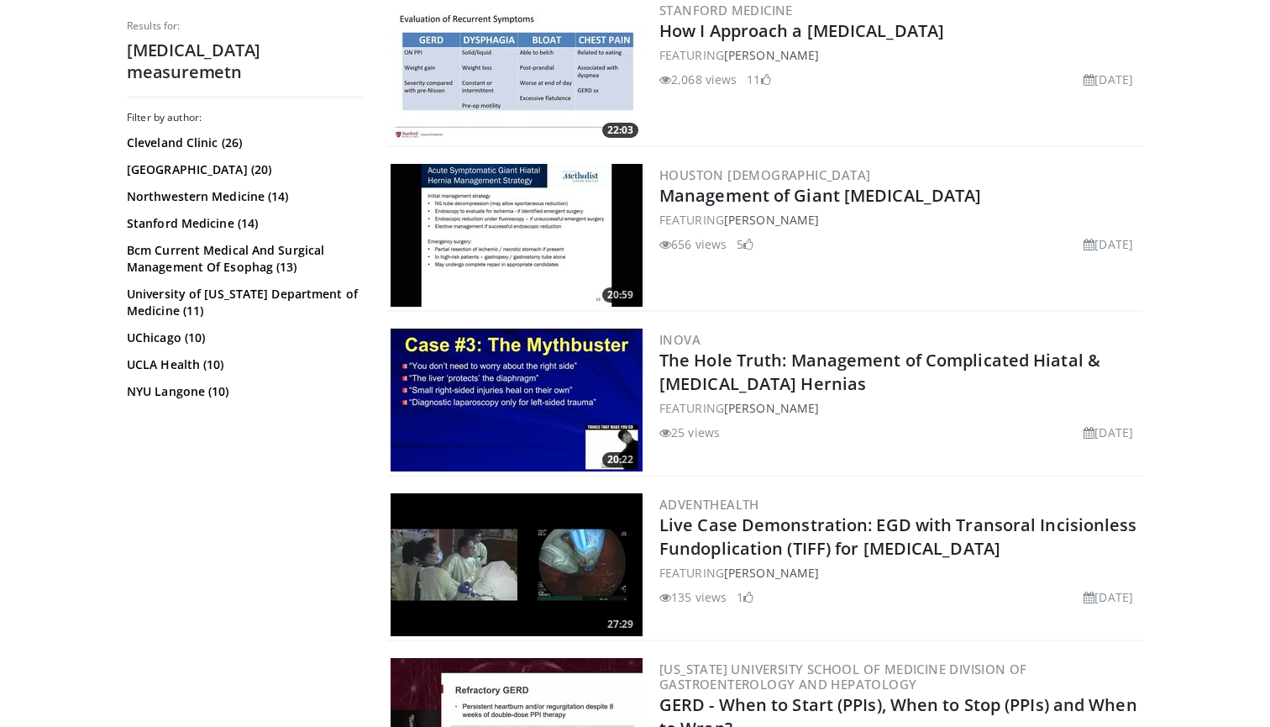
scroll to position [521, 0]
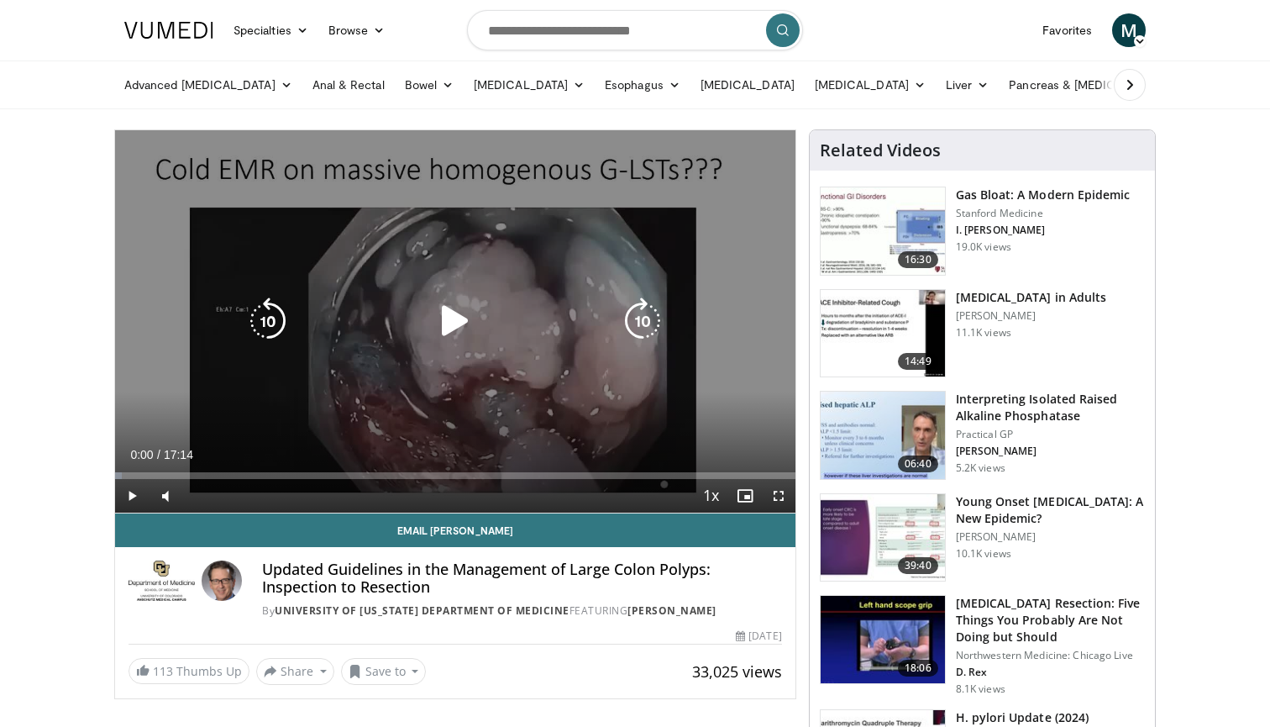
click at [437, 313] on icon "Video Player" at bounding box center [455, 320] width 47 height 47
click at [652, 321] on icon "Video Player" at bounding box center [642, 320] width 47 height 47
click at [644, 304] on icon "Video Player" at bounding box center [642, 320] width 47 height 47
click at [273, 323] on icon "Video Player" at bounding box center [267, 320] width 47 height 47
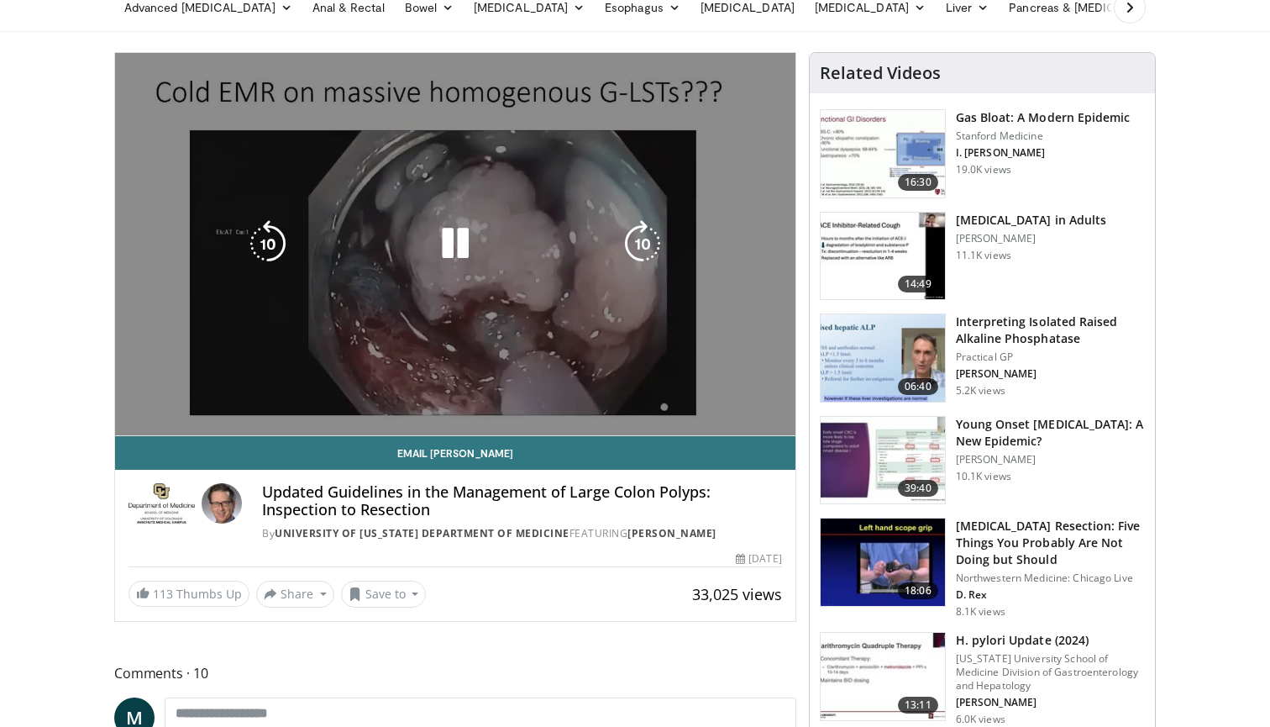
scroll to position [77, 0]
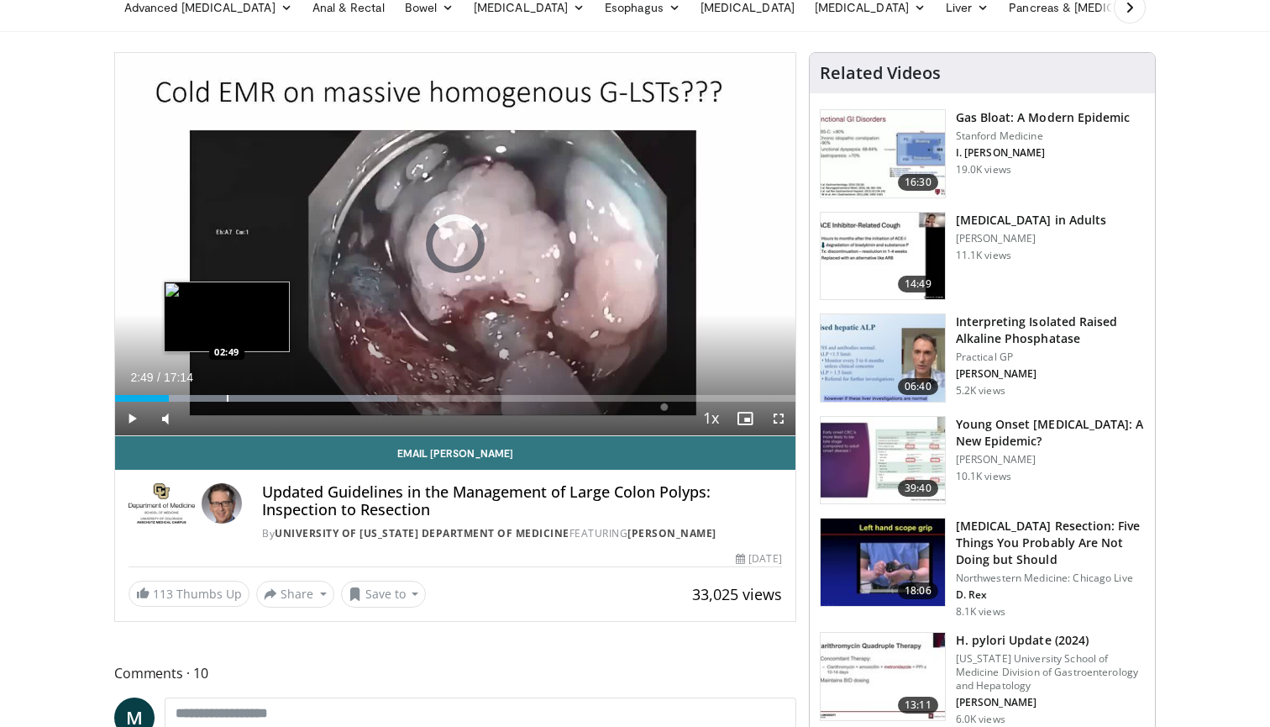
click at [227, 396] on div "Progress Bar" at bounding box center [228, 398] width 2 height 7
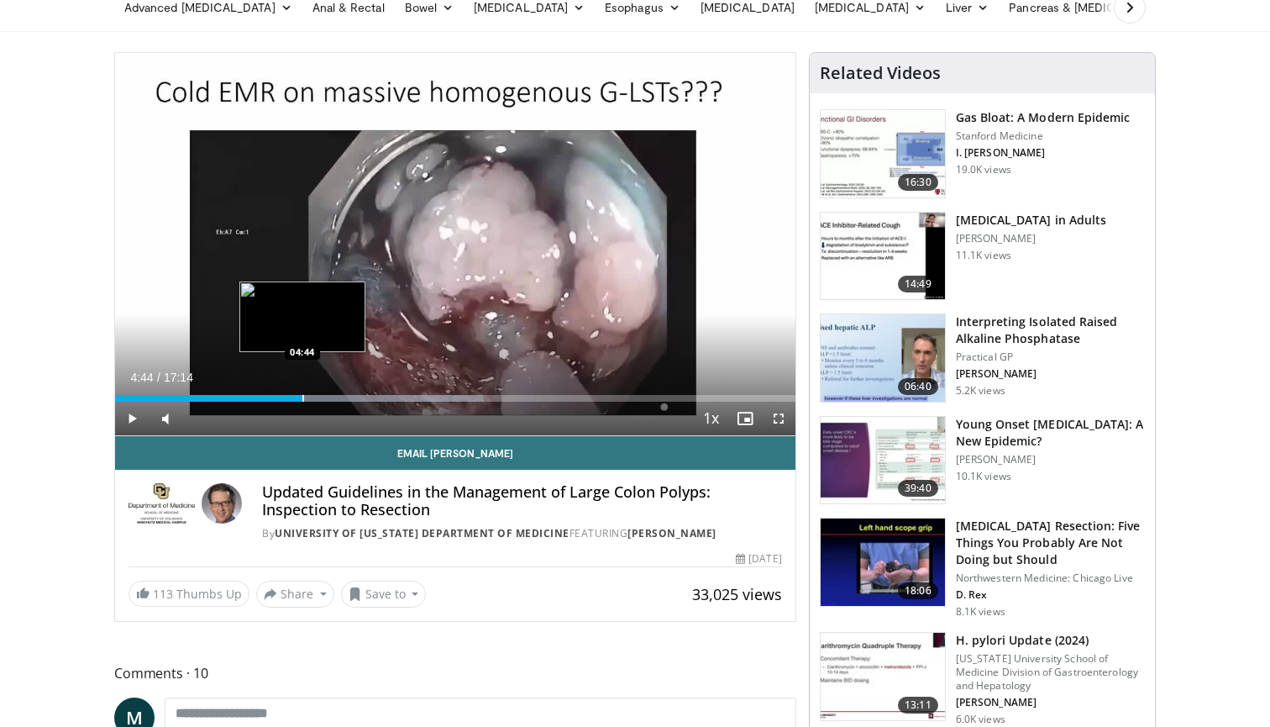
click at [302, 400] on div "Progress Bar" at bounding box center [303, 398] width 2 height 7
click at [344, 402] on div "Current Time 4:47 / Duration 17:14 Pause Skip Backward Skip Forward Mute Loaded…" at bounding box center [455, 419] width 681 height 34
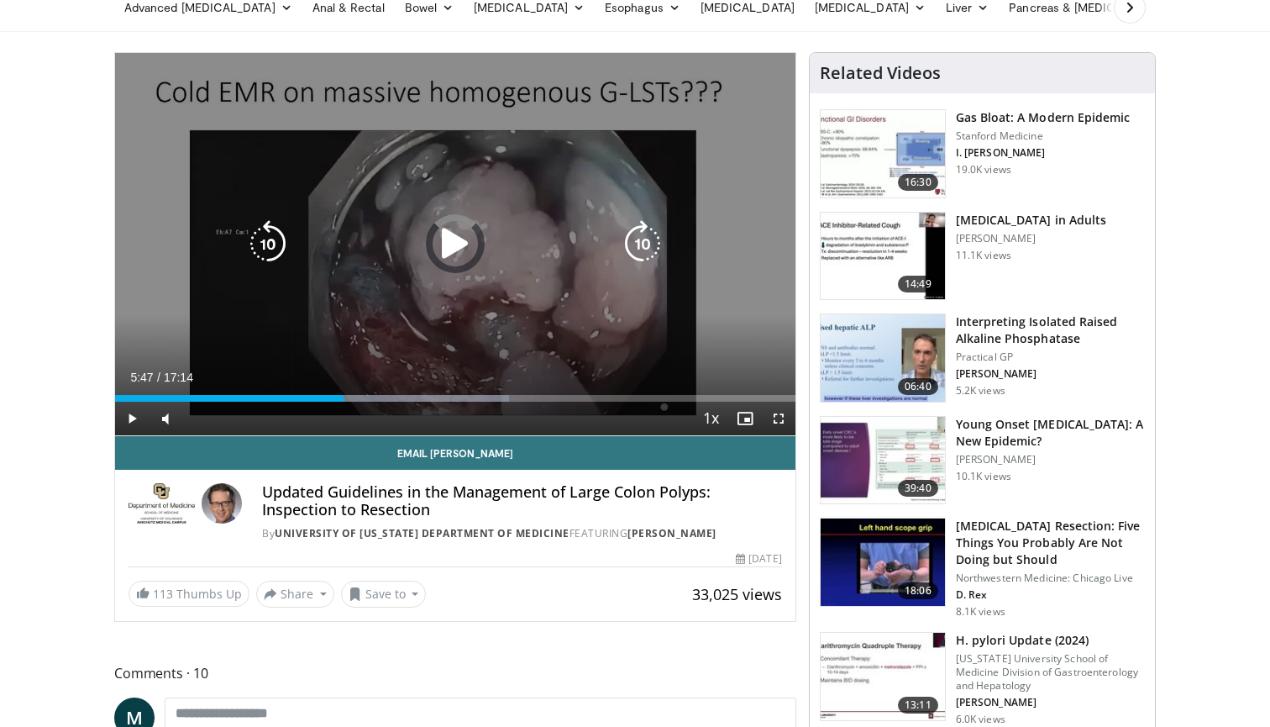
click at [344, 395] on div "Progress Bar" at bounding box center [375, 398] width 268 height 7
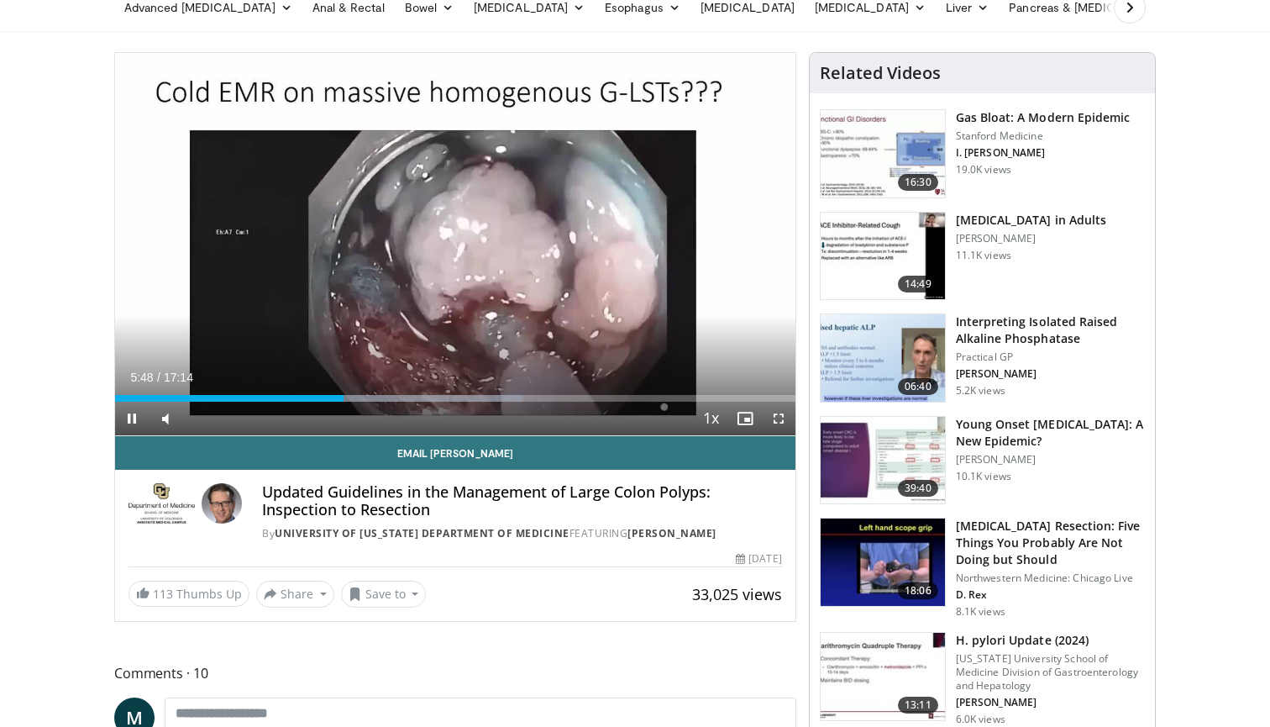
click at [369, 402] on div "Current Time 5:48 / Duration 17:14 Pause Skip Backward Skip Forward Mute Loaded…" at bounding box center [455, 419] width 681 height 34
click at [373, 396] on div "Progress Bar" at bounding box center [373, 398] width 2 height 7
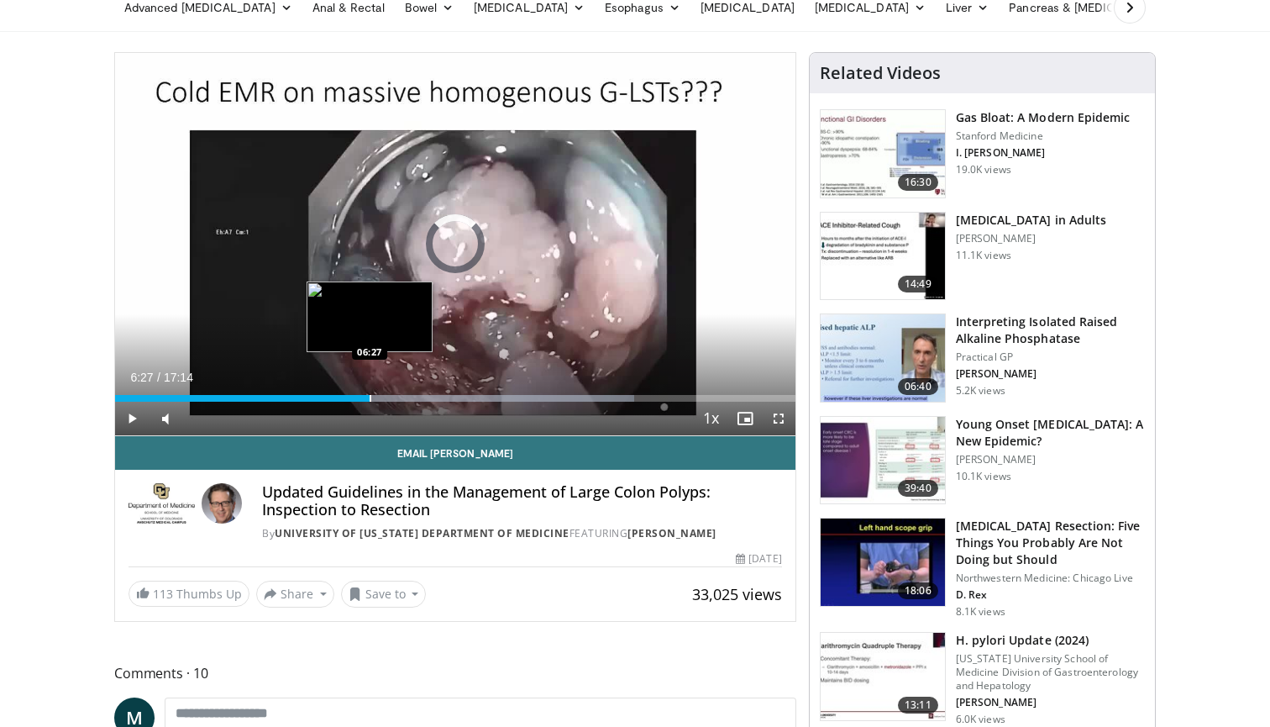
click at [370, 399] on div "Progress Bar" at bounding box center [371, 398] width 2 height 7
click at [364, 396] on div "Progress Bar" at bounding box center [365, 398] width 2 height 7
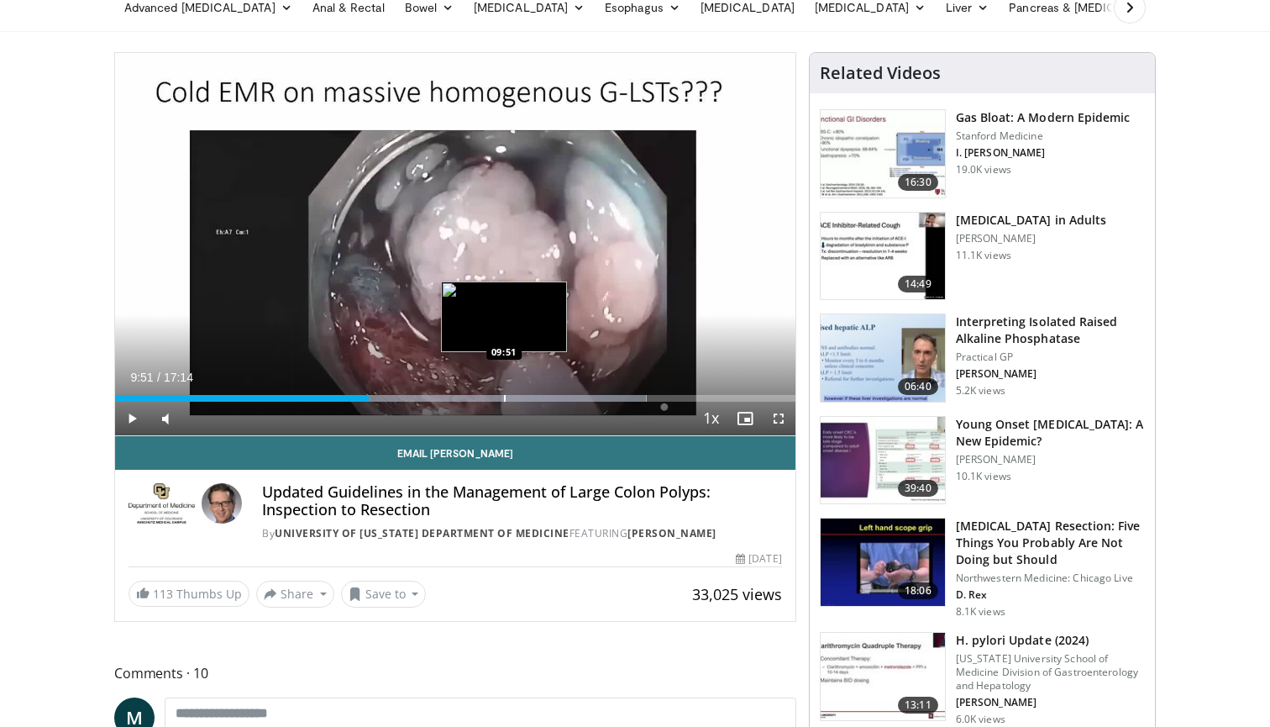
click at [504, 398] on div "Progress Bar" at bounding box center [505, 398] width 2 height 7
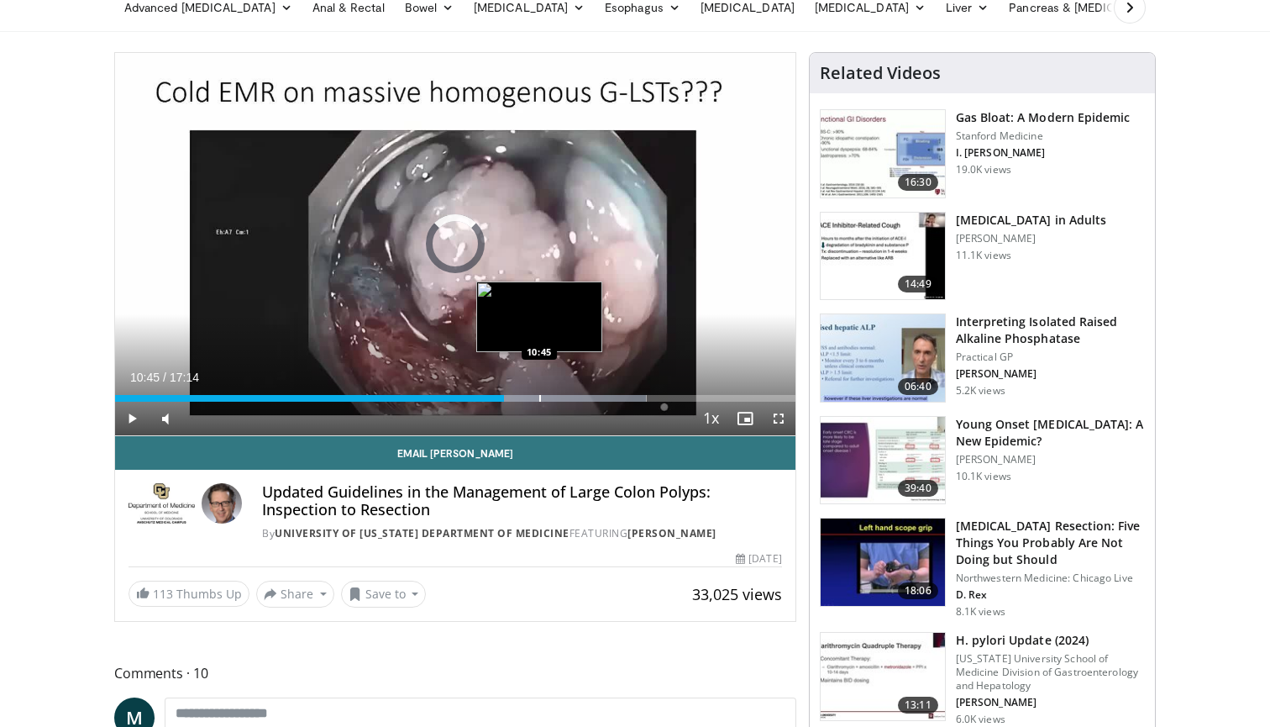
click at [539, 399] on div "Loaded : 78.12% 09:51 10:45" at bounding box center [455, 398] width 681 height 7
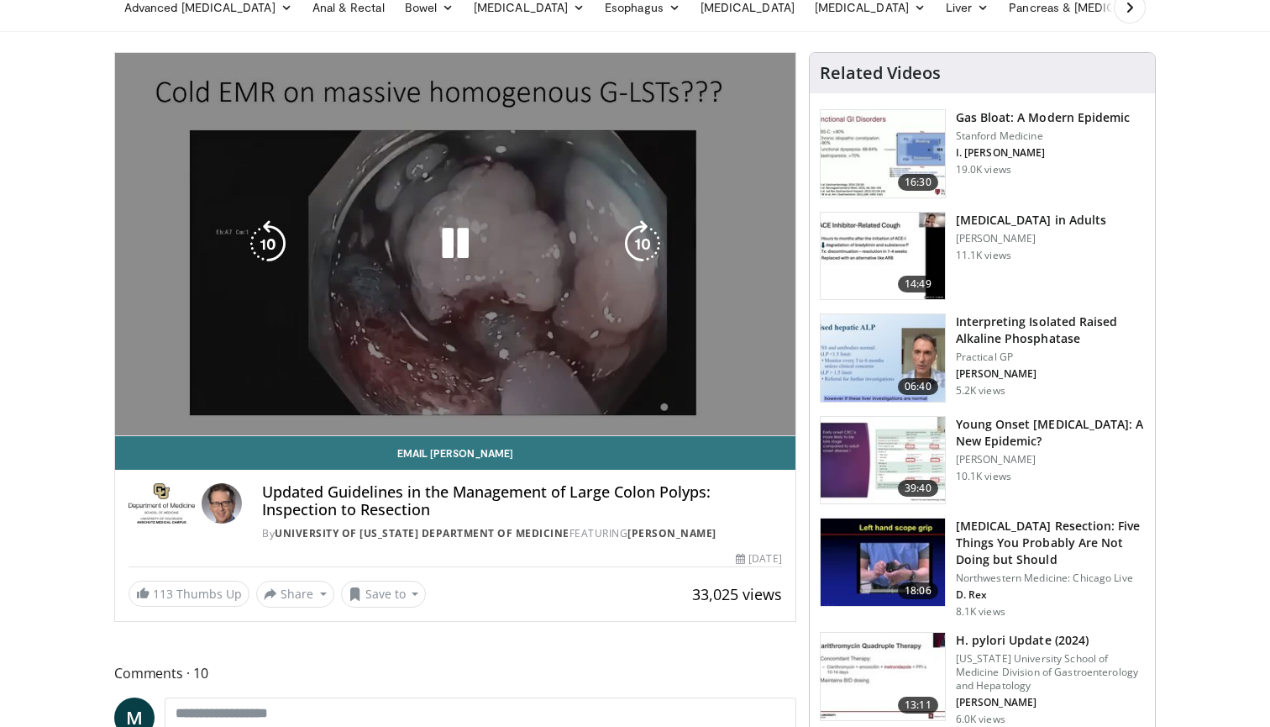
click at [560, 402] on video-js "**********" at bounding box center [455, 244] width 681 height 383
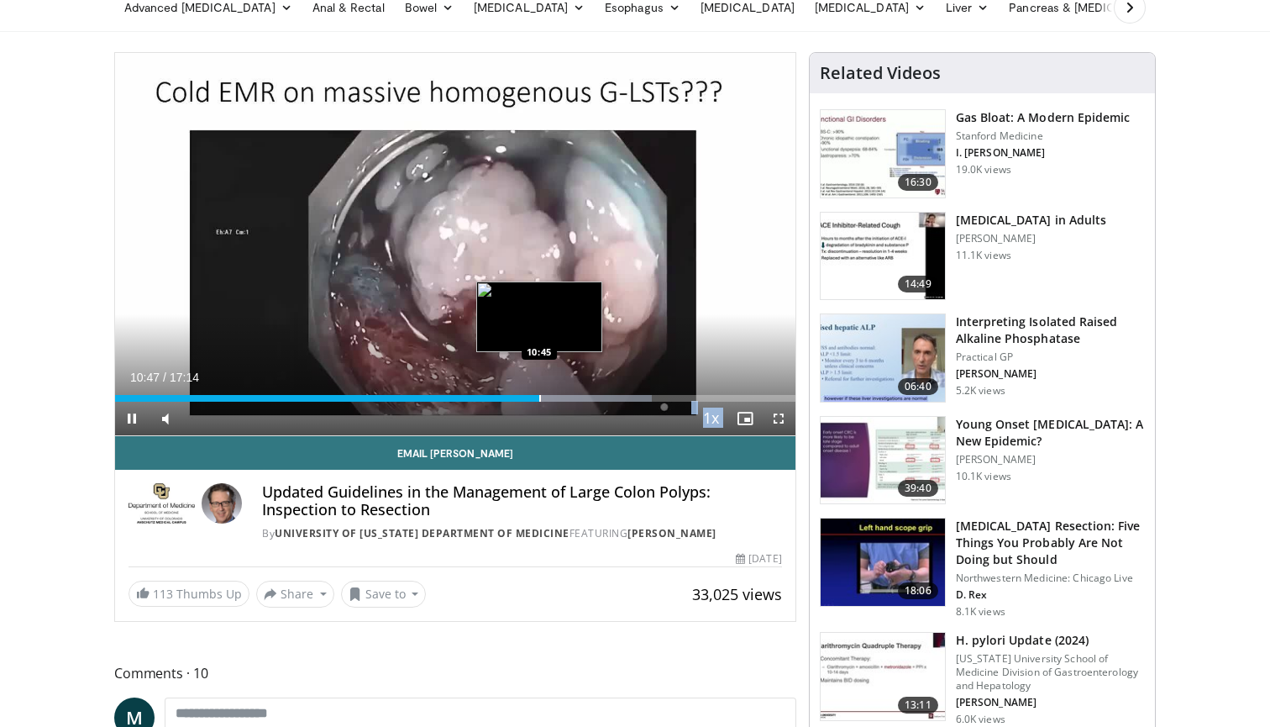
click at [581, 401] on div "Loaded : 78.95% 10:47 10:45" at bounding box center [455, 398] width 681 height 7
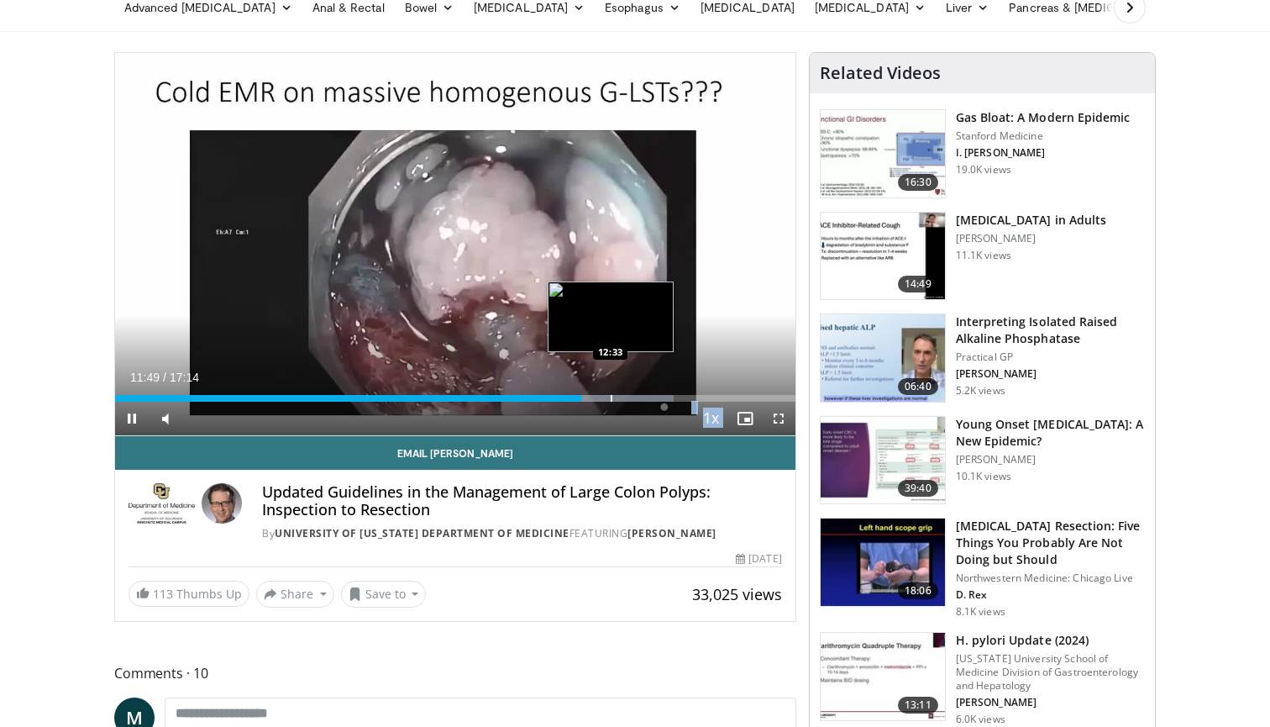
click at [622, 397] on div "Progress Bar" at bounding box center [540, 398] width 266 height 7
click at [643, 395] on div "Loaded : 83.45% 12:51 13:13" at bounding box center [455, 398] width 681 height 7
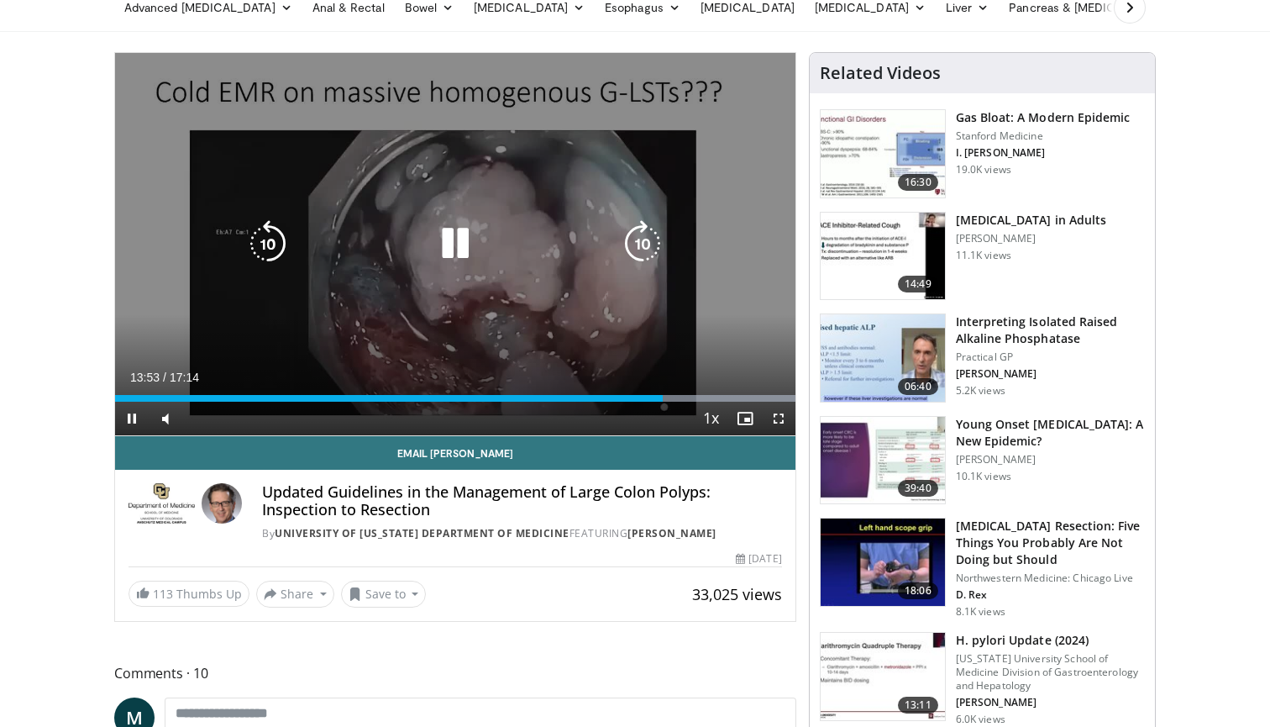
click at [612, 156] on div "20 seconds Tap to unmute" at bounding box center [455, 244] width 681 height 382
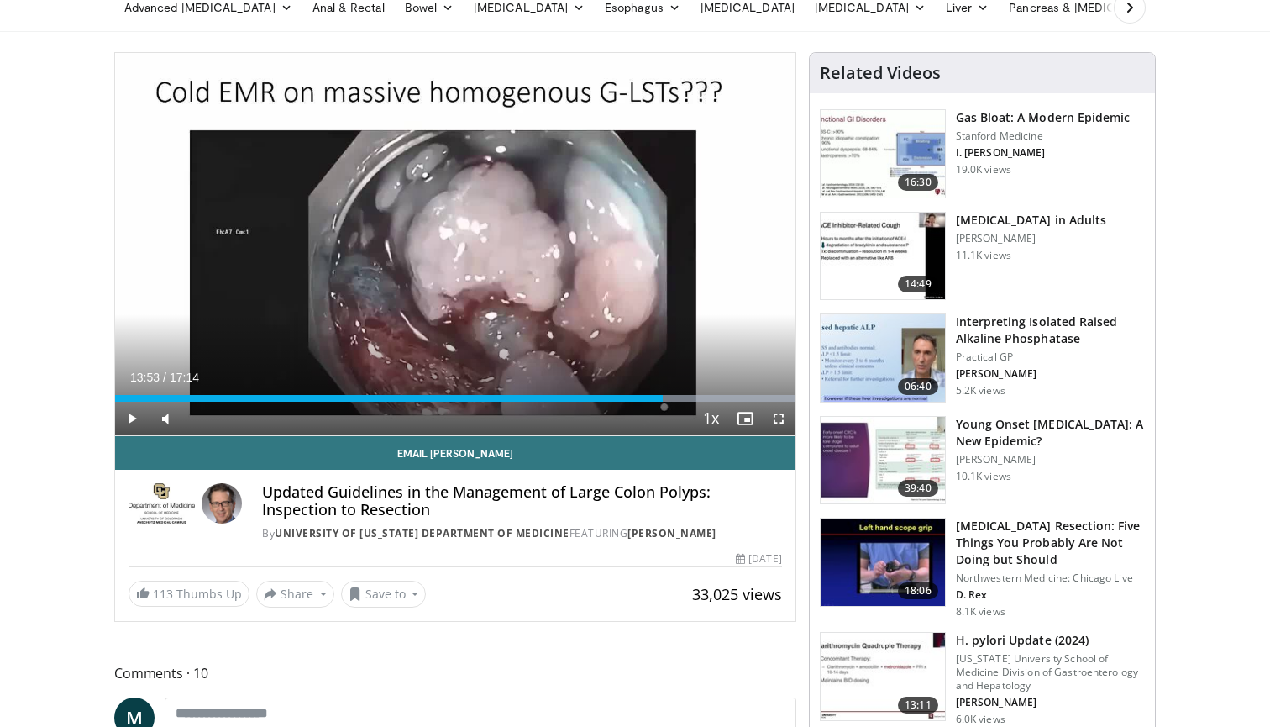
click at [582, 162] on div "20 seconds Tap to unmute" at bounding box center [455, 244] width 681 height 382
click at [685, 400] on div "Progress Bar" at bounding box center [686, 398] width 2 height 7
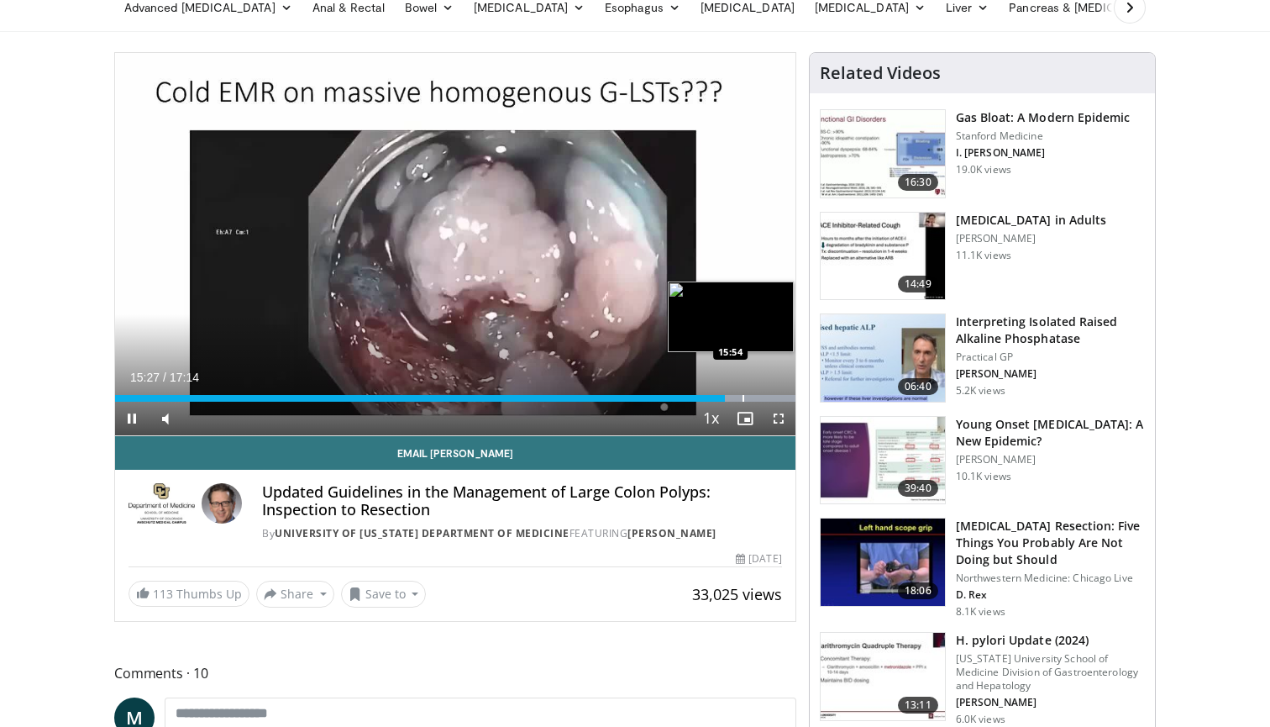
click at [743, 399] on div "Progress Bar" at bounding box center [744, 398] width 2 height 7
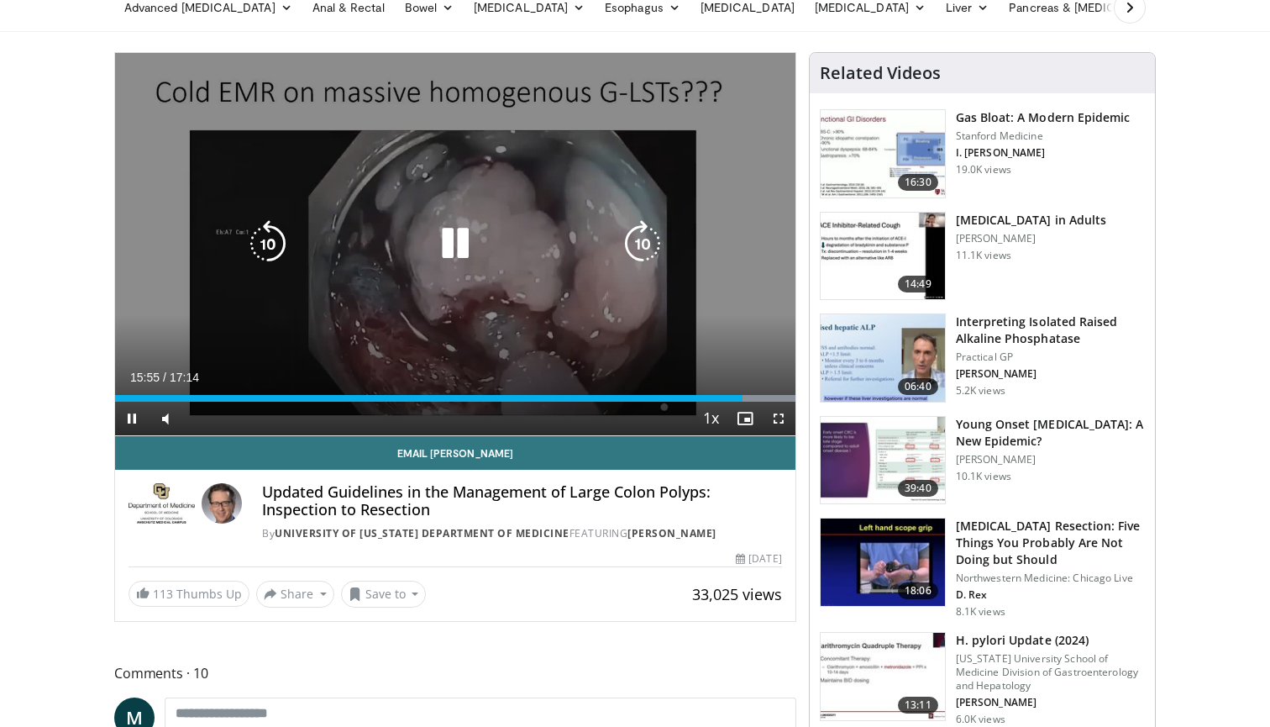
click at [460, 247] on icon "Video Player" at bounding box center [455, 243] width 47 height 47
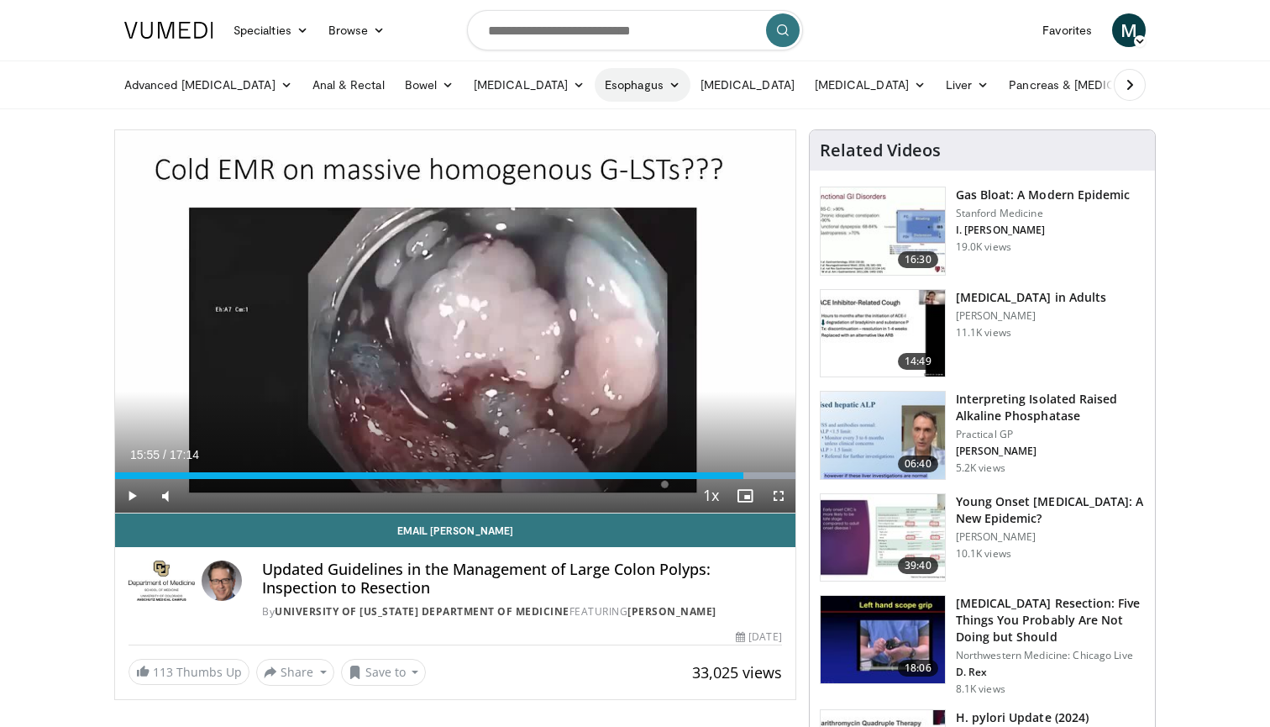
scroll to position [0, 0]
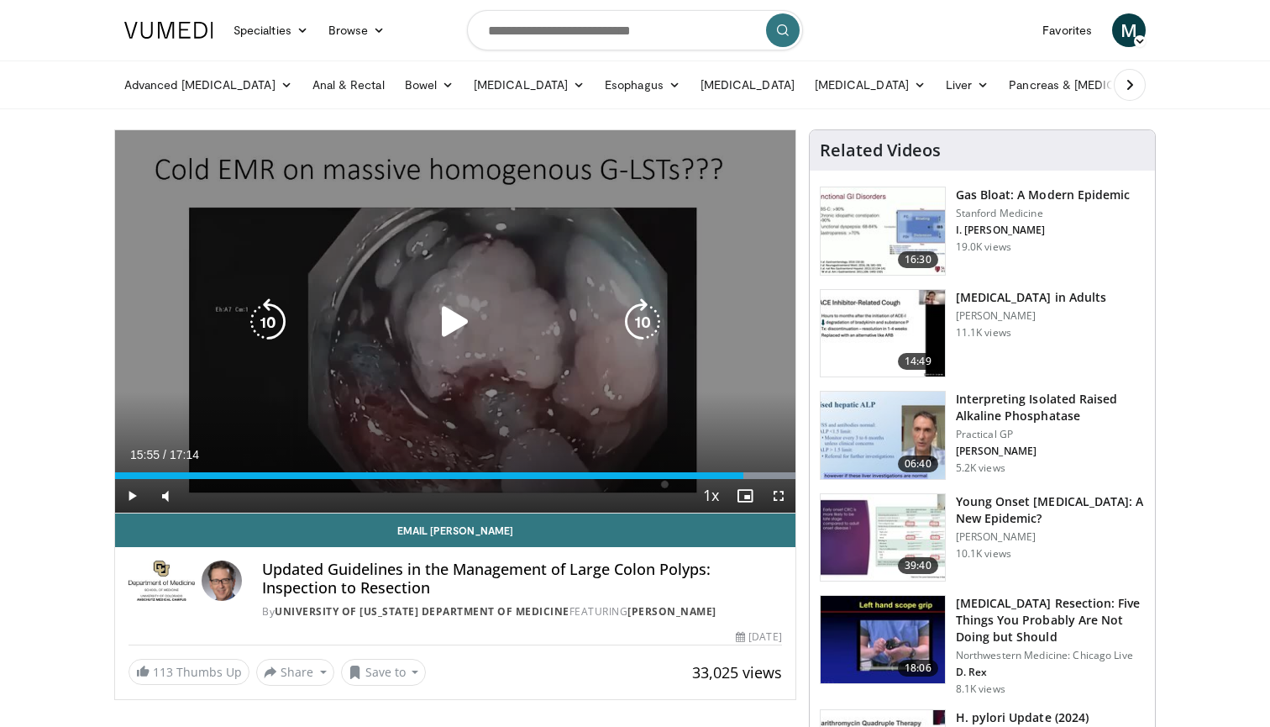
click at [465, 329] on icon "Video Player" at bounding box center [455, 321] width 47 height 47
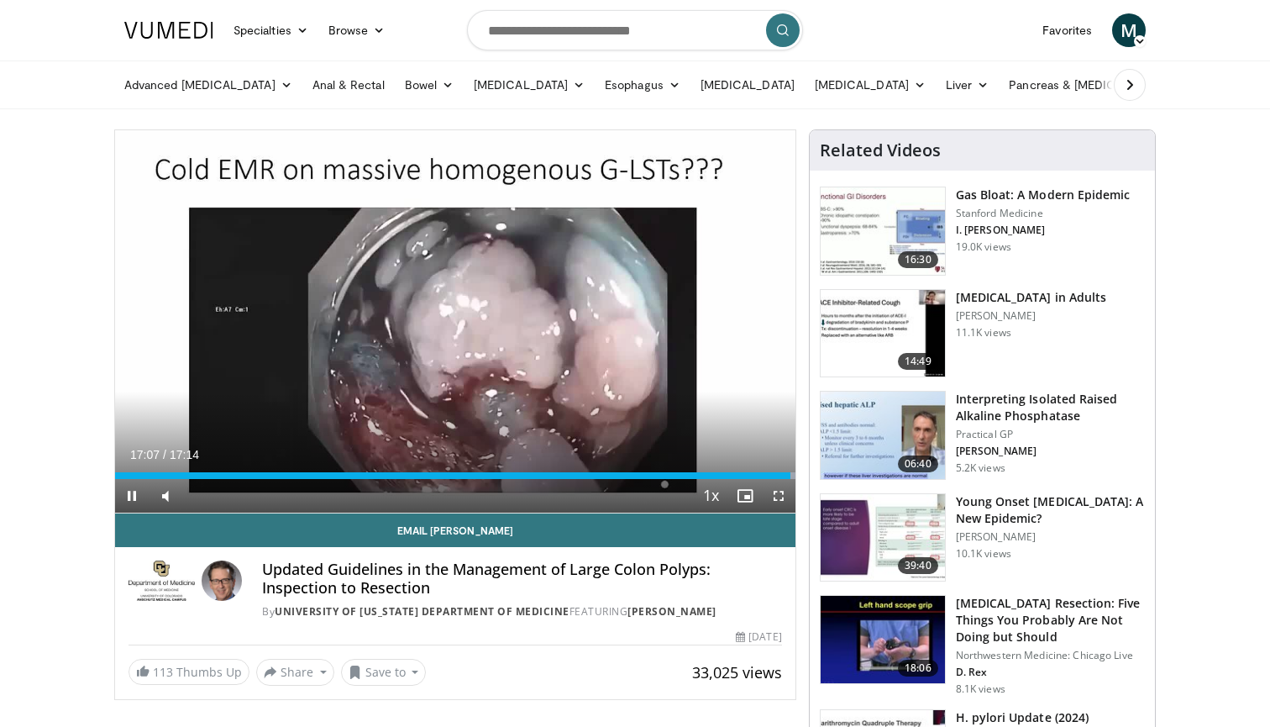
click at [660, 481] on div "Current Time 17:07 / Duration 17:14 Pause Skip Backward Skip Forward Mute Loade…" at bounding box center [455, 496] width 681 height 34
click at [612, 473] on div "Progress Bar" at bounding box center [613, 475] width 2 height 7
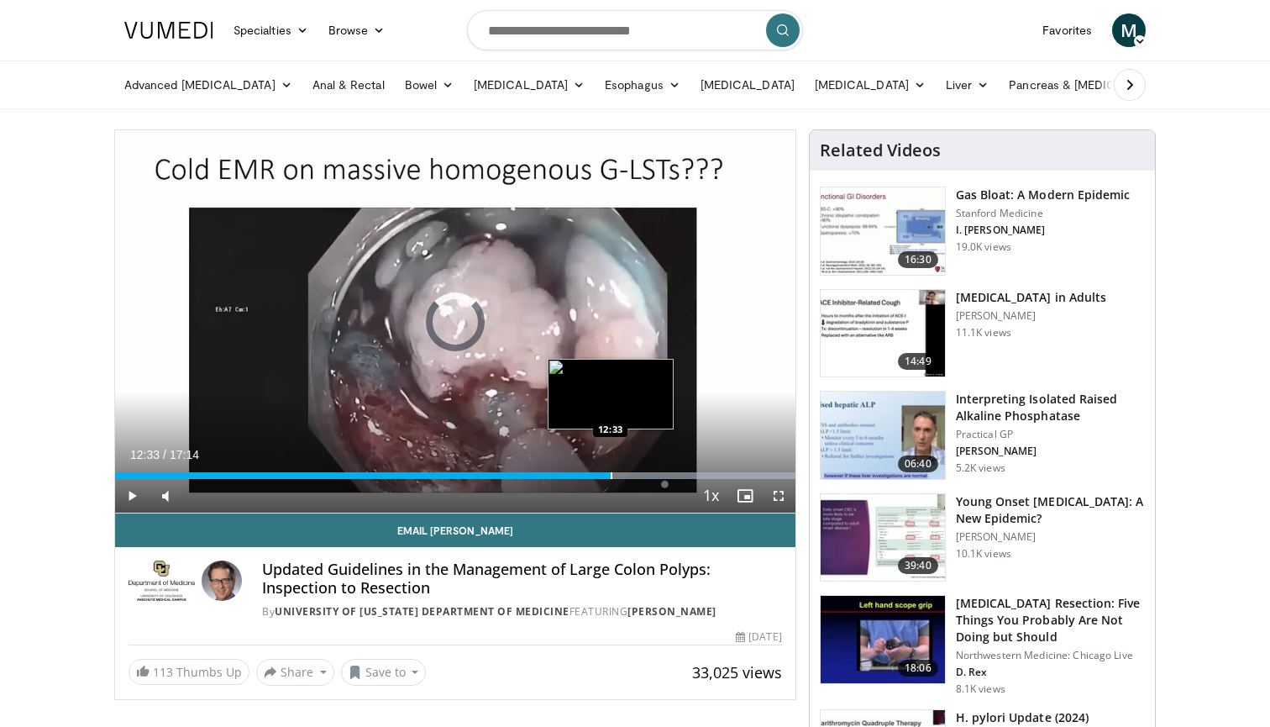
click at [611, 476] on div "Progress Bar" at bounding box center [612, 475] width 2 height 7
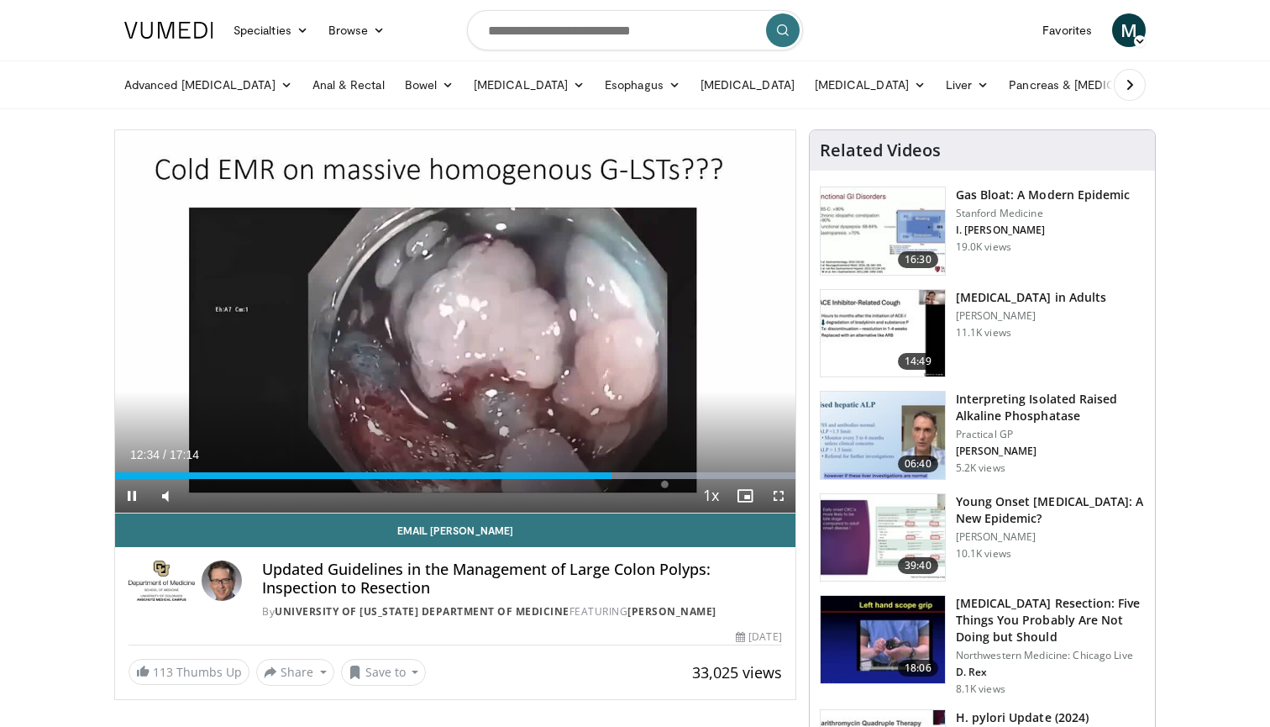
click at [605, 480] on div "Current Time 12:34 / Duration 17:14 Pause Skip Backward Skip Forward Mute Loade…" at bounding box center [455, 496] width 681 height 34
click at [598, 476] on div "Progress Bar" at bounding box center [599, 475] width 2 height 7
click at [585, 476] on div "Loaded : 100.00% 12:14 12:13" at bounding box center [455, 475] width 681 height 7
click at [565, 474] on div "Progress Bar" at bounding box center [566, 475] width 2 height 7
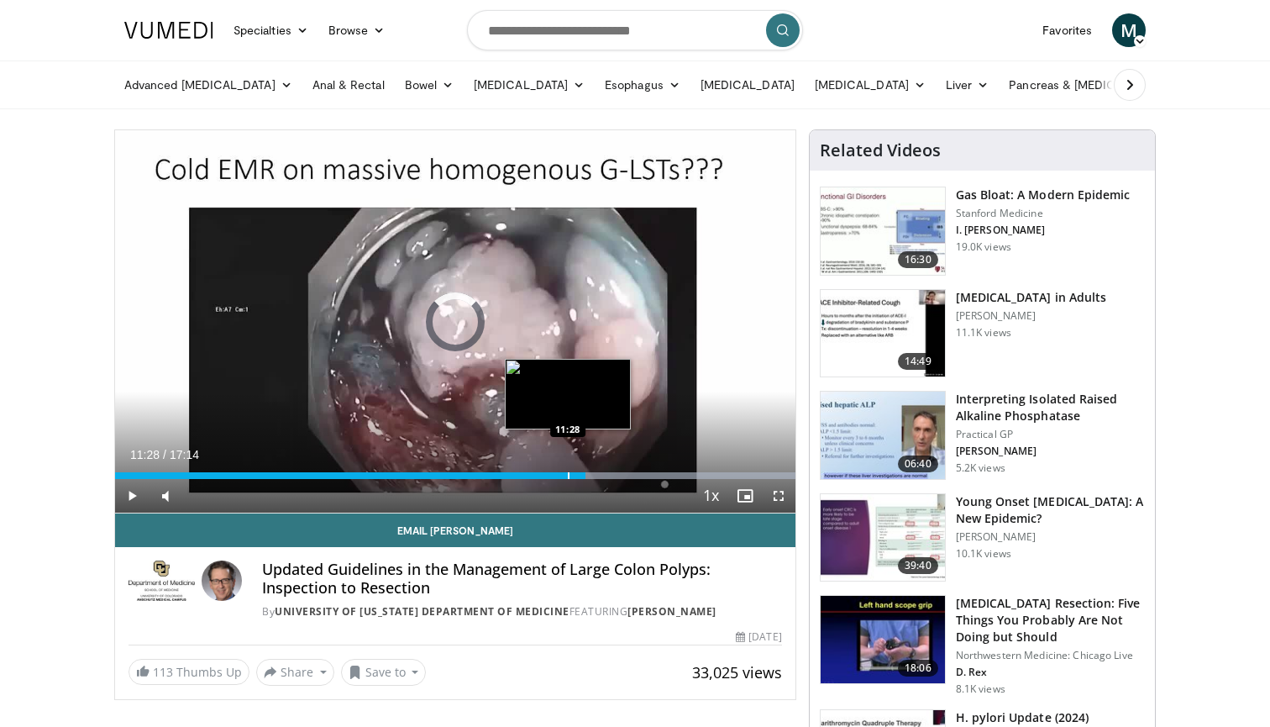
click at [568, 475] on div "Progress Bar" at bounding box center [569, 475] width 2 height 7
click at [562, 476] on div "Progress Bar" at bounding box center [563, 475] width 2 height 7
click at [563, 479] on div "Progress Bar" at bounding box center [564, 475] width 2 height 7
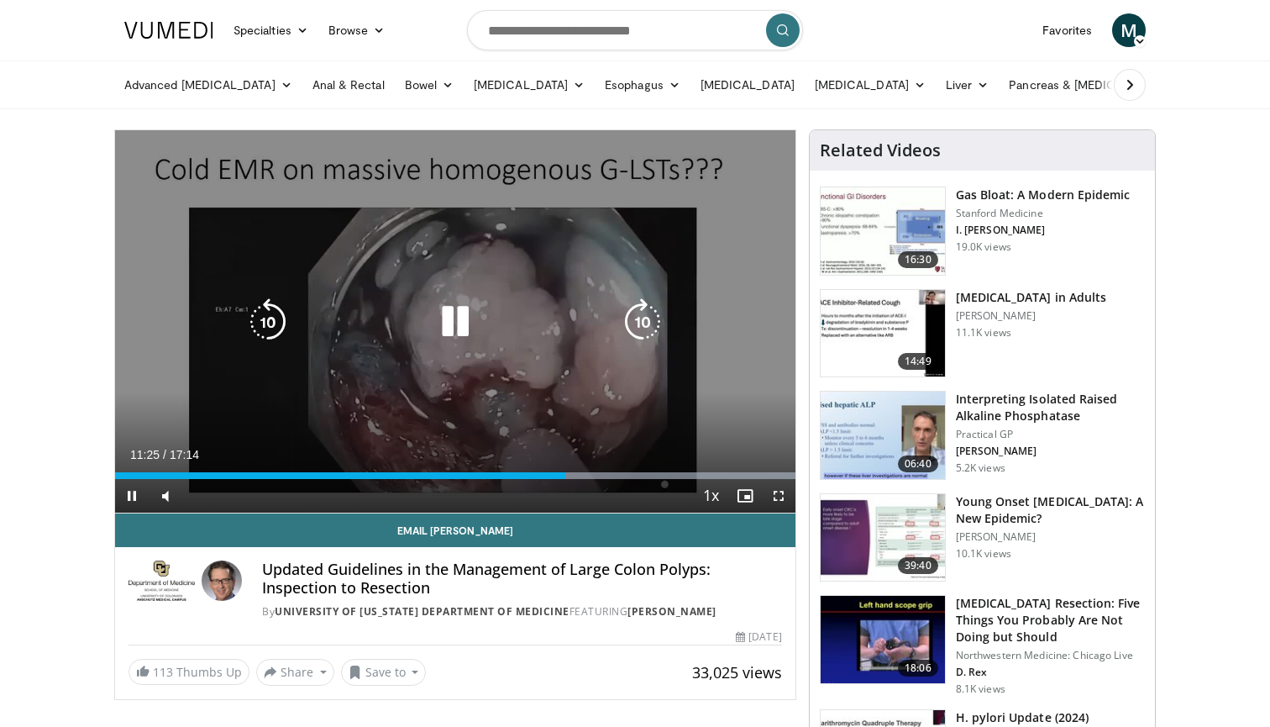
click at [464, 318] on icon "Video Player" at bounding box center [455, 321] width 47 height 47
click at [453, 313] on icon "Video Player" at bounding box center [455, 321] width 47 height 47
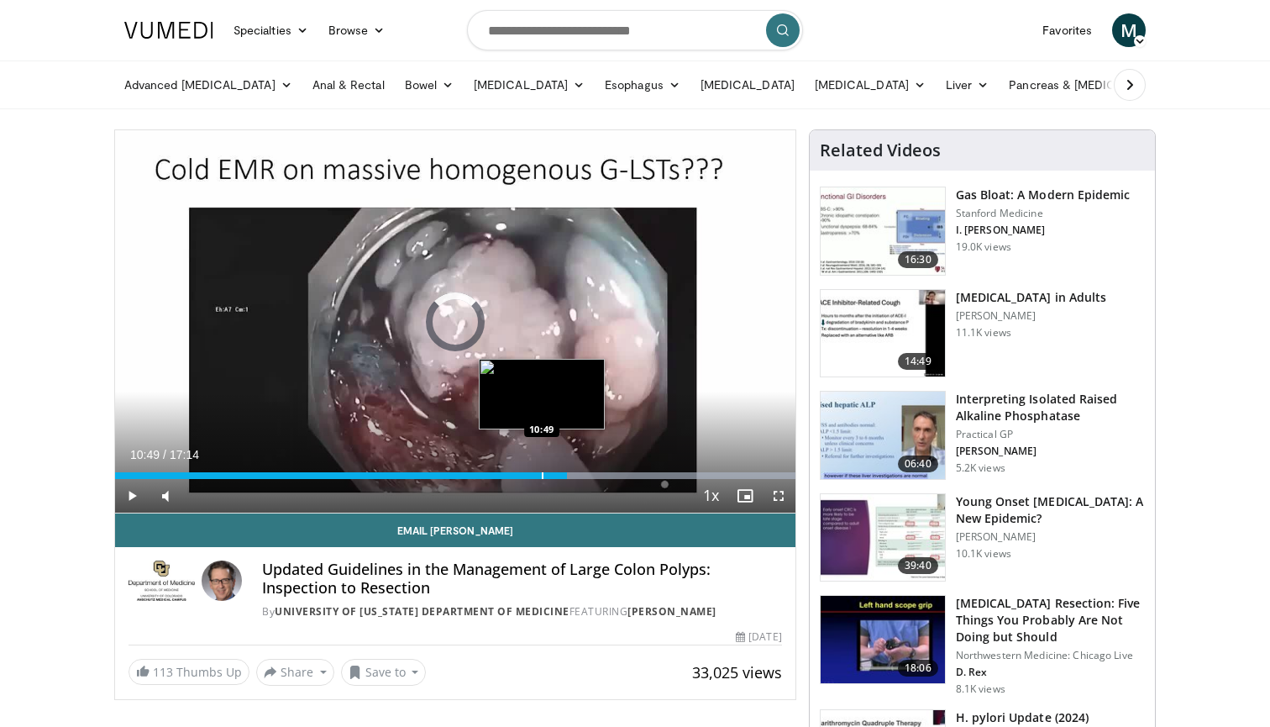
click at [542, 476] on div "Progress Bar" at bounding box center [543, 475] width 2 height 7
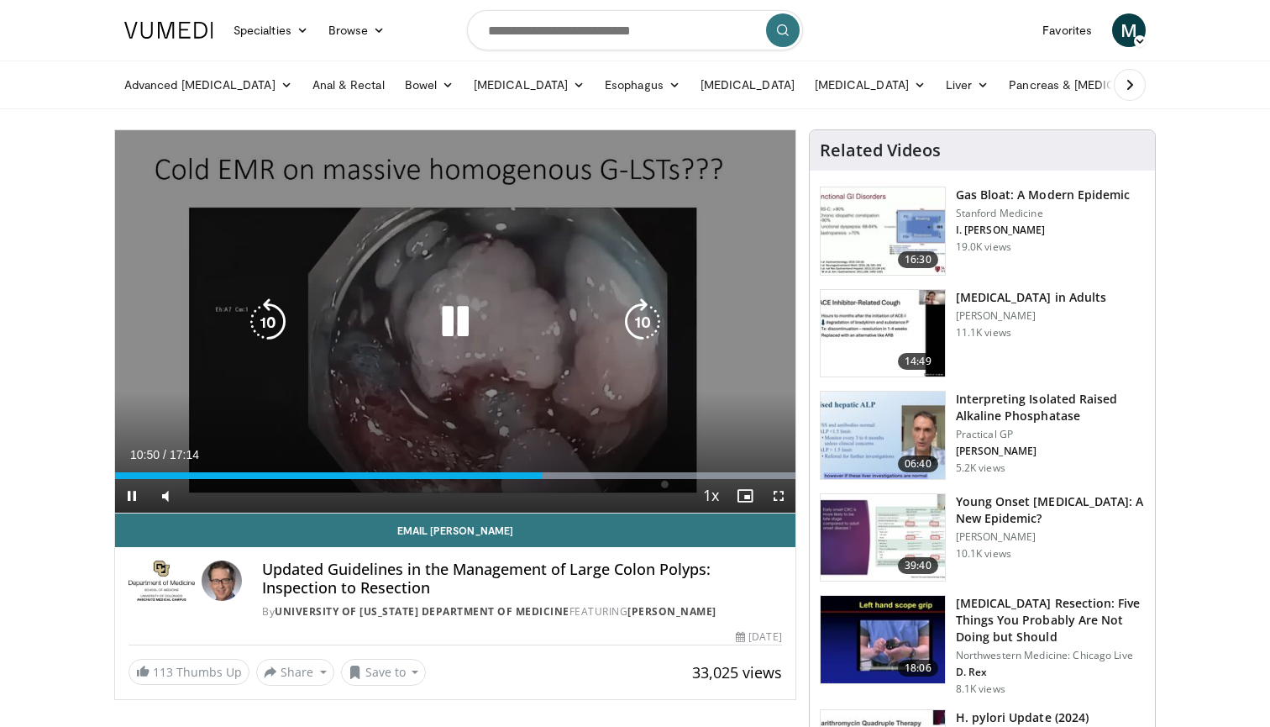
click at [628, 323] on icon "Video Player" at bounding box center [642, 321] width 47 height 47
click at [451, 326] on icon "Video Player" at bounding box center [455, 321] width 47 height 47
click at [454, 332] on icon "Video Player" at bounding box center [455, 321] width 47 height 47
click at [455, 328] on icon "Video Player" at bounding box center [455, 321] width 47 height 47
click at [437, 332] on icon "Video Player" at bounding box center [455, 321] width 47 height 47
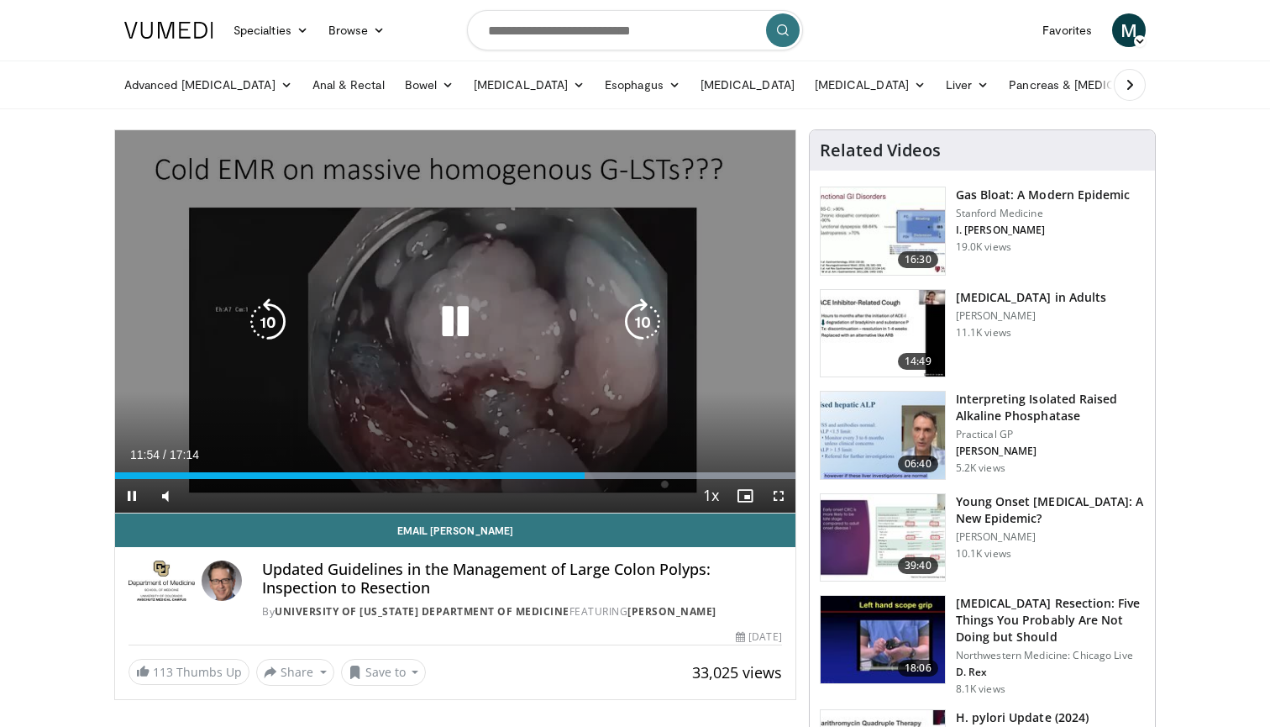
click at [457, 328] on icon "Video Player" at bounding box center [455, 321] width 47 height 47
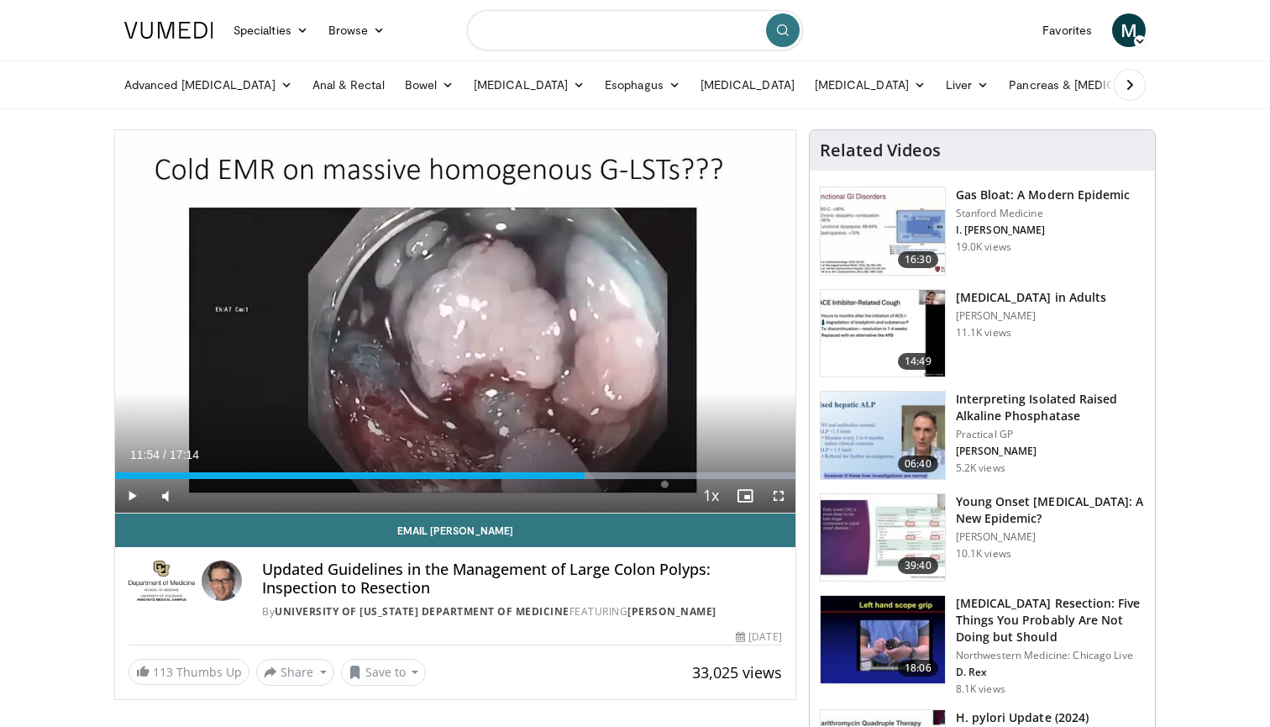
click at [530, 26] on input "Search topics, interventions" at bounding box center [635, 30] width 336 height 40
type input "**********"
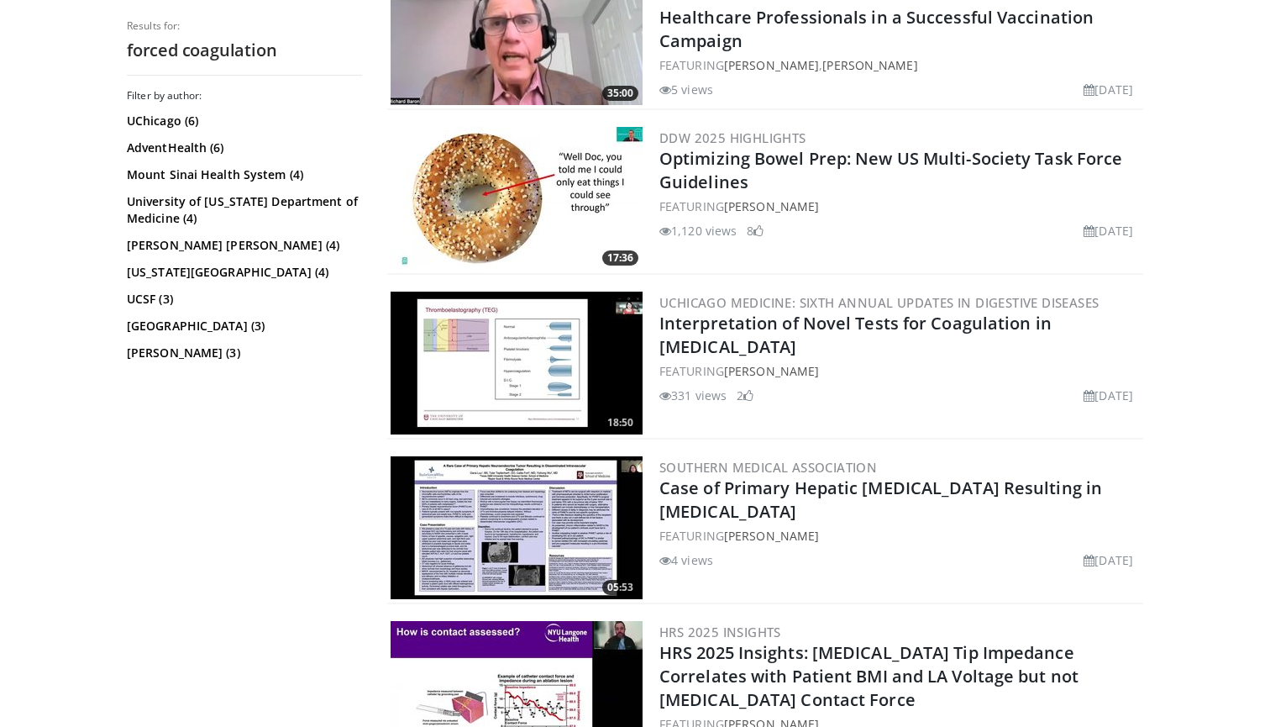
scroll to position [1381, 0]
click at [569, 171] on img at bounding box center [517, 197] width 252 height 143
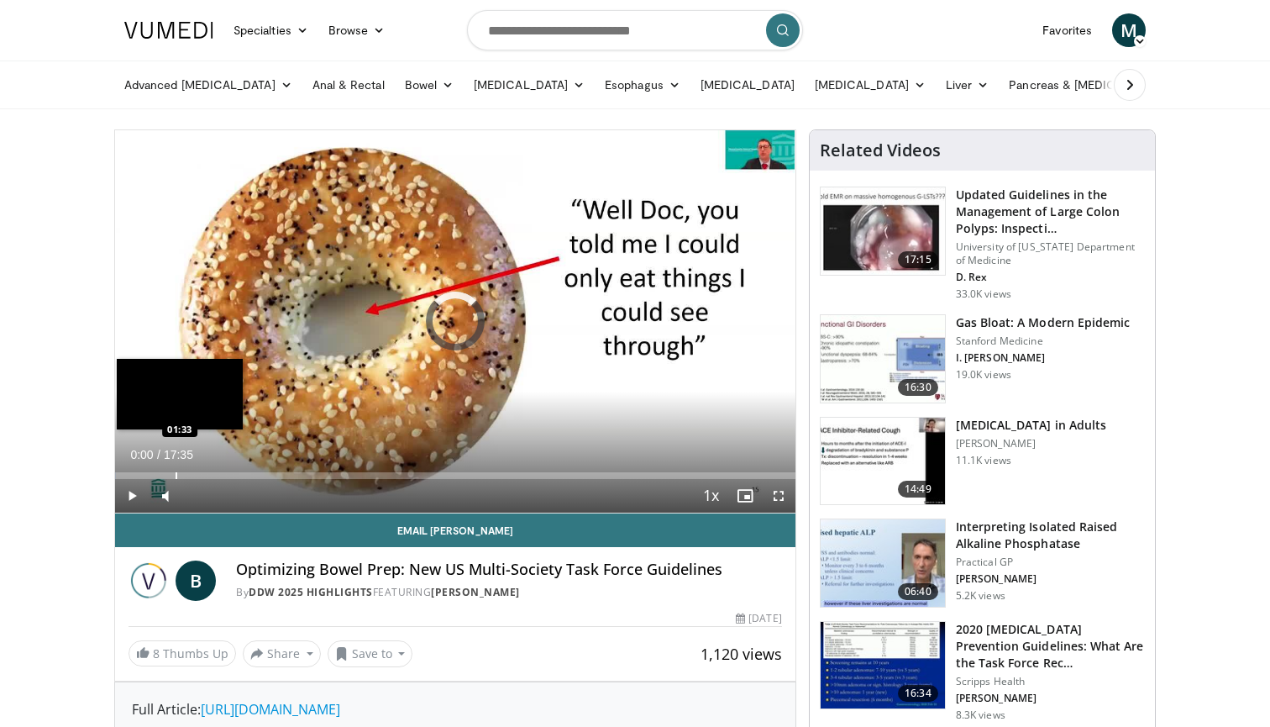
click at [176, 470] on div "Loaded : 0.12% 00:00 01:33" at bounding box center [455, 471] width 681 height 16
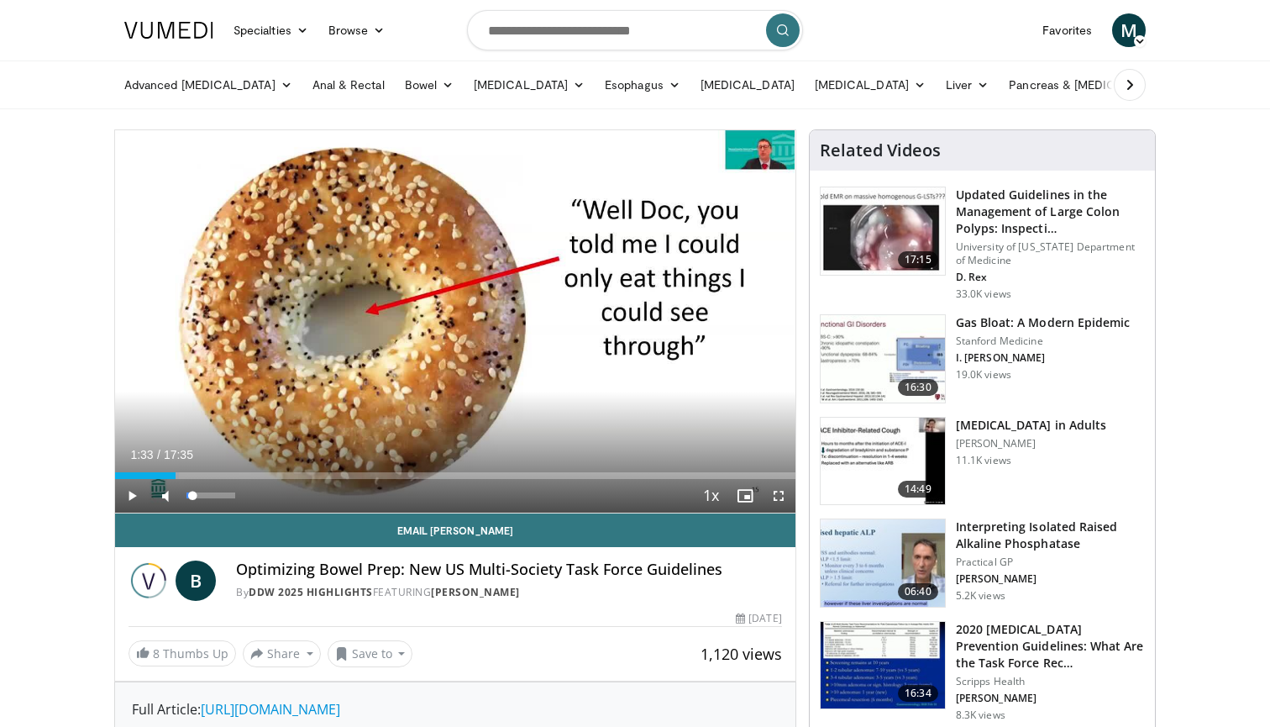
click at [167, 498] on span "Video Player" at bounding box center [166, 496] width 34 height 34
click at [201, 497] on div "28%" at bounding box center [211, 495] width 48 height 6
click at [218, 497] on div "63%" at bounding box center [211, 495] width 48 height 6
click at [130, 497] on span "Video Player" at bounding box center [132, 496] width 34 height 34
click at [208, 496] on div "46%" at bounding box center [211, 495] width 48 height 6
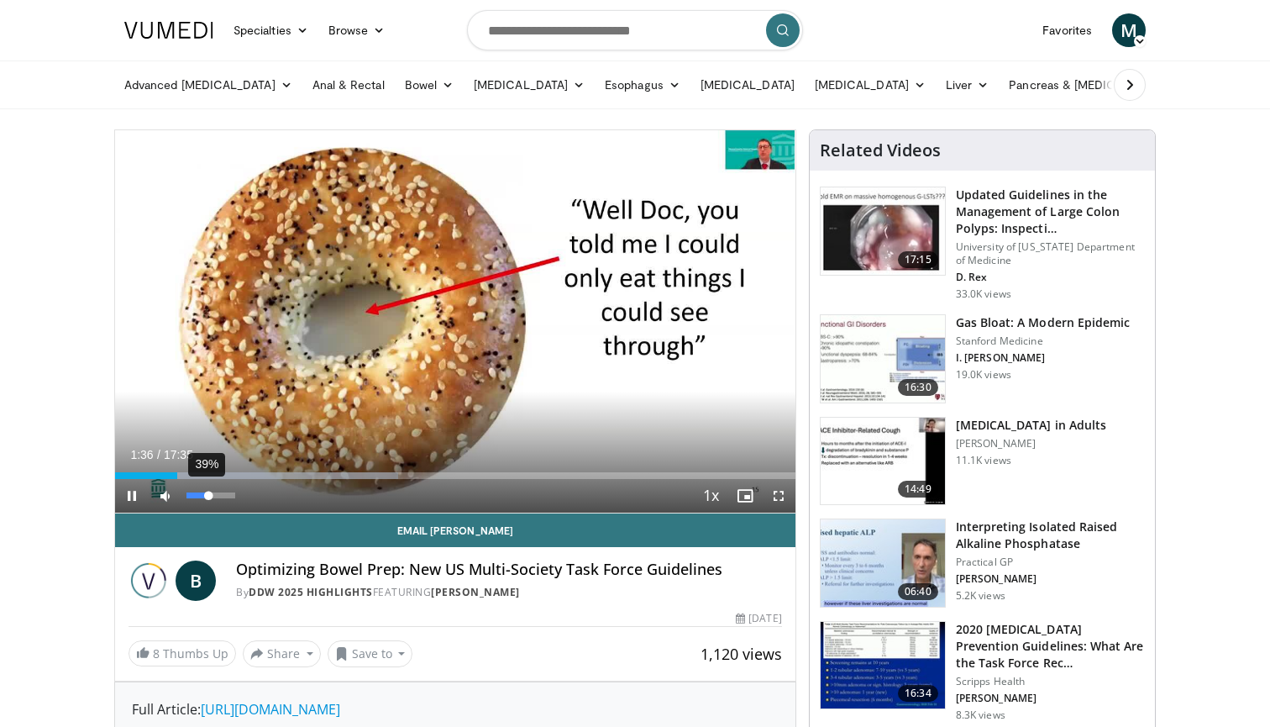
click at [204, 497] on div "Volume Level" at bounding box center [198, 495] width 22 height 6
click at [197, 497] on div "Volume Level" at bounding box center [192, 495] width 11 height 6
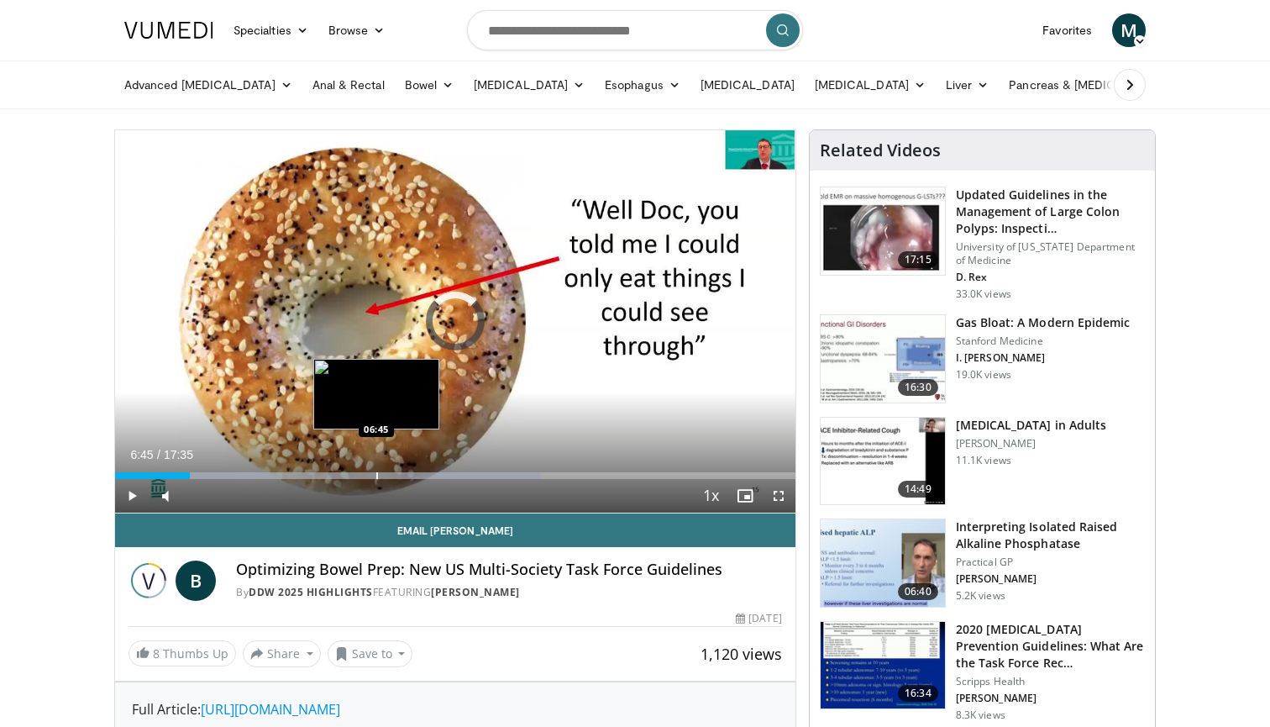
click at [376, 472] on div "Progress Bar" at bounding box center [377, 475] width 2 height 7
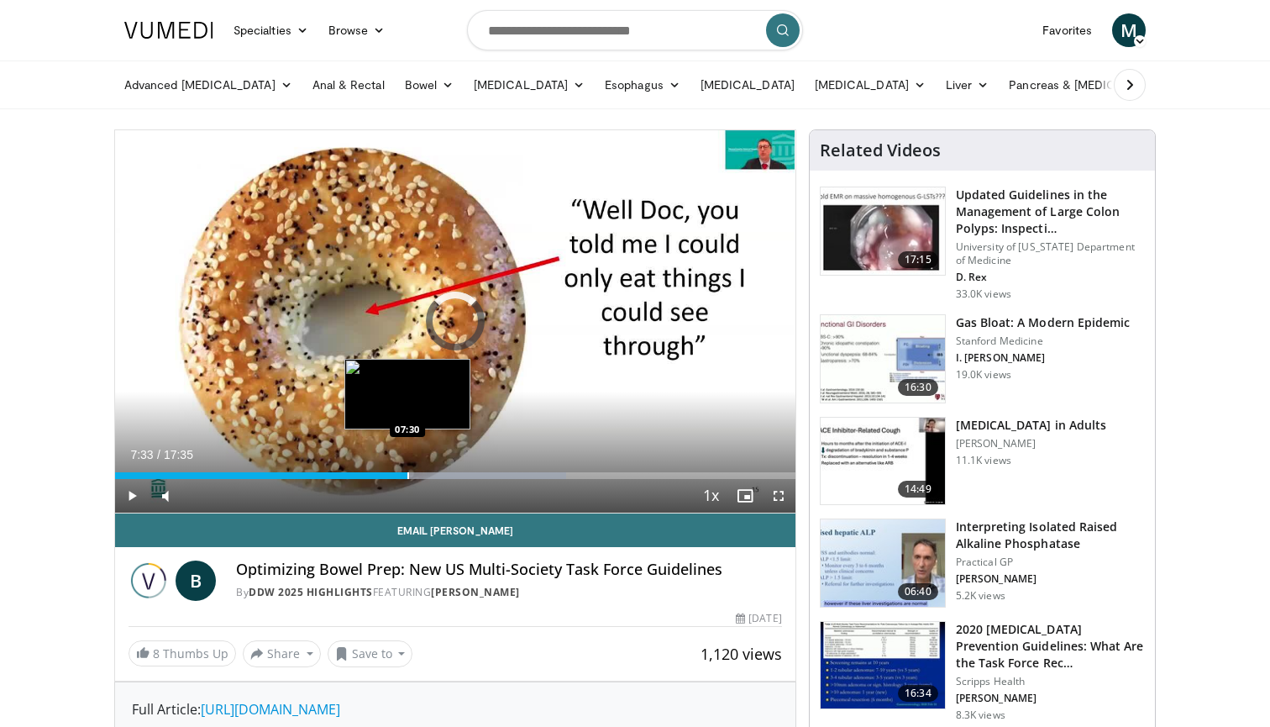
click at [408, 472] on div "Progress Bar" at bounding box center [408, 475] width 2 height 7
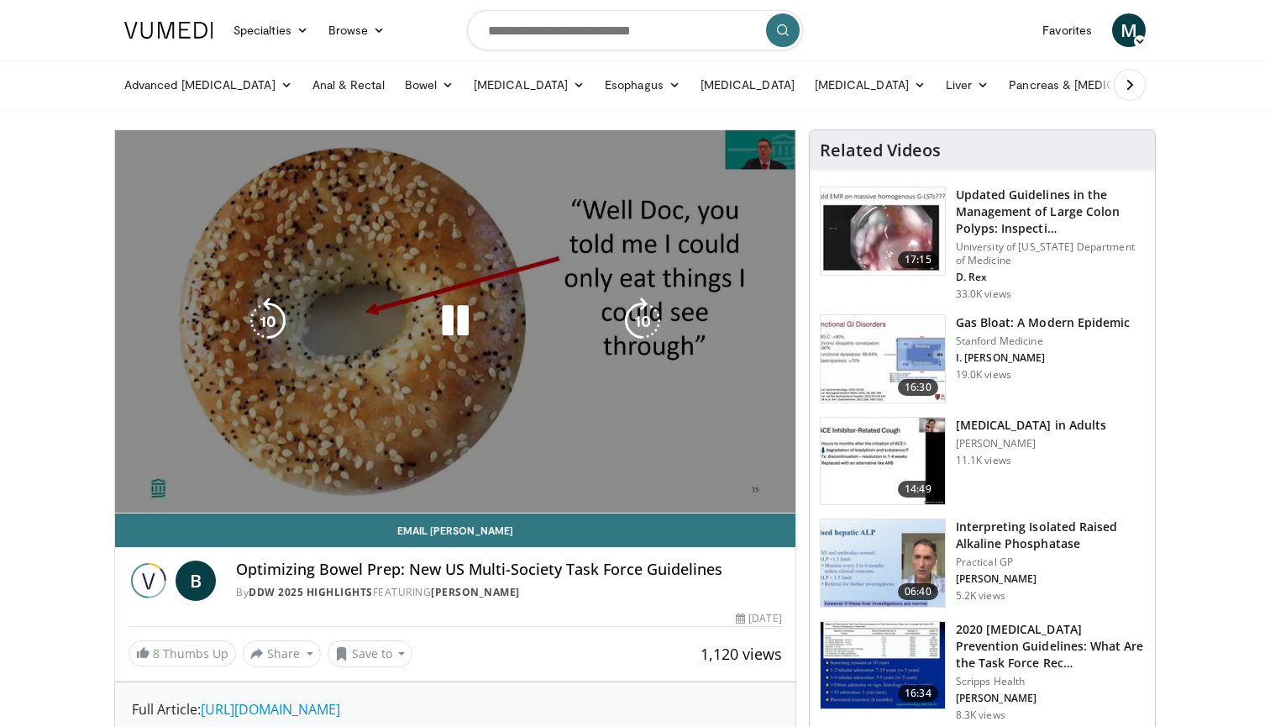
click at [516, 303] on div "10 seconds Tap to unmute" at bounding box center [455, 321] width 681 height 382
